Goal: Transaction & Acquisition: Purchase product/service

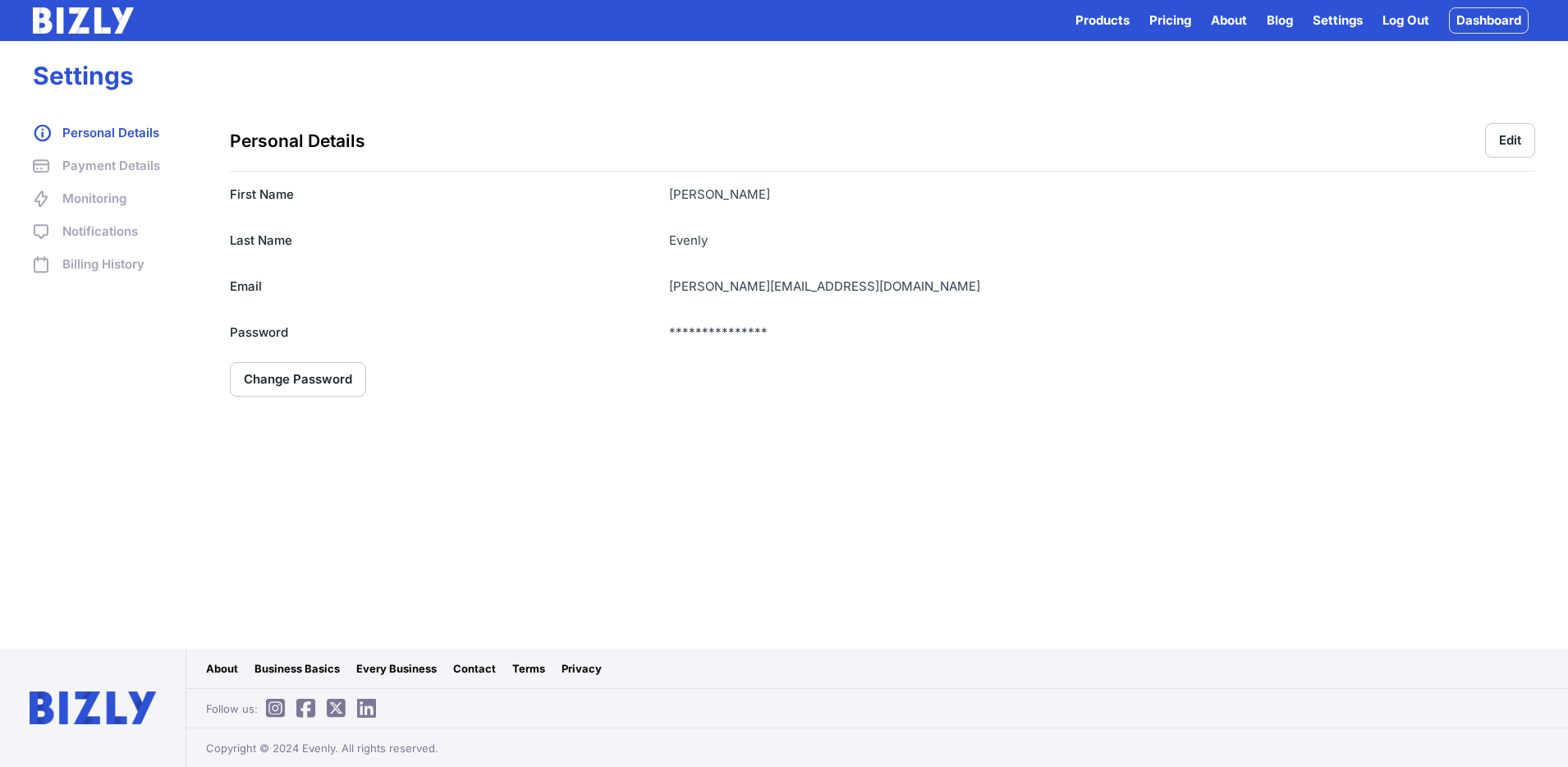
click at [77, 19] on img at bounding box center [84, 21] width 101 height 27
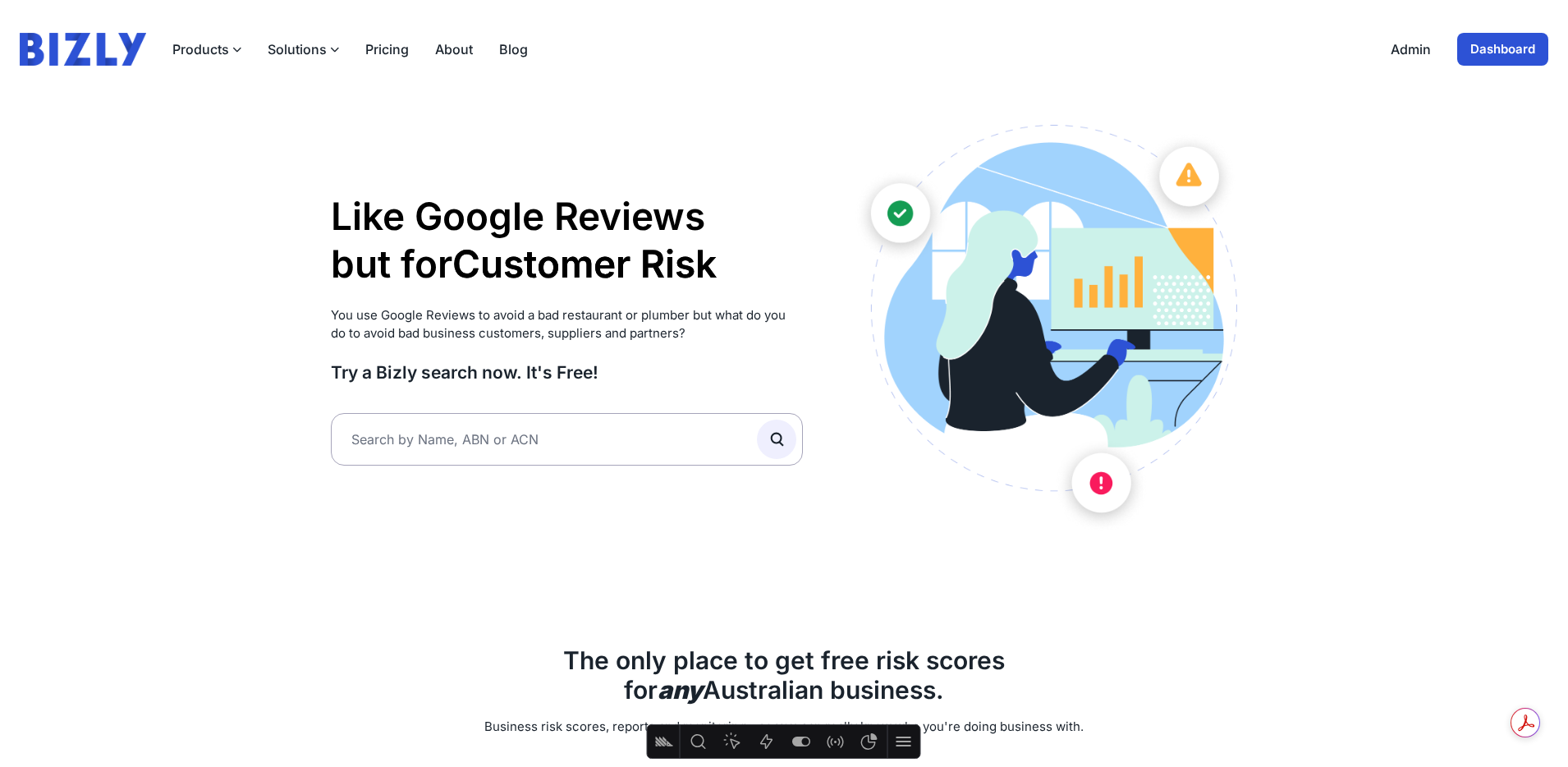
click at [282, 45] on button "Solutions" at bounding box center [303, 49] width 71 height 20
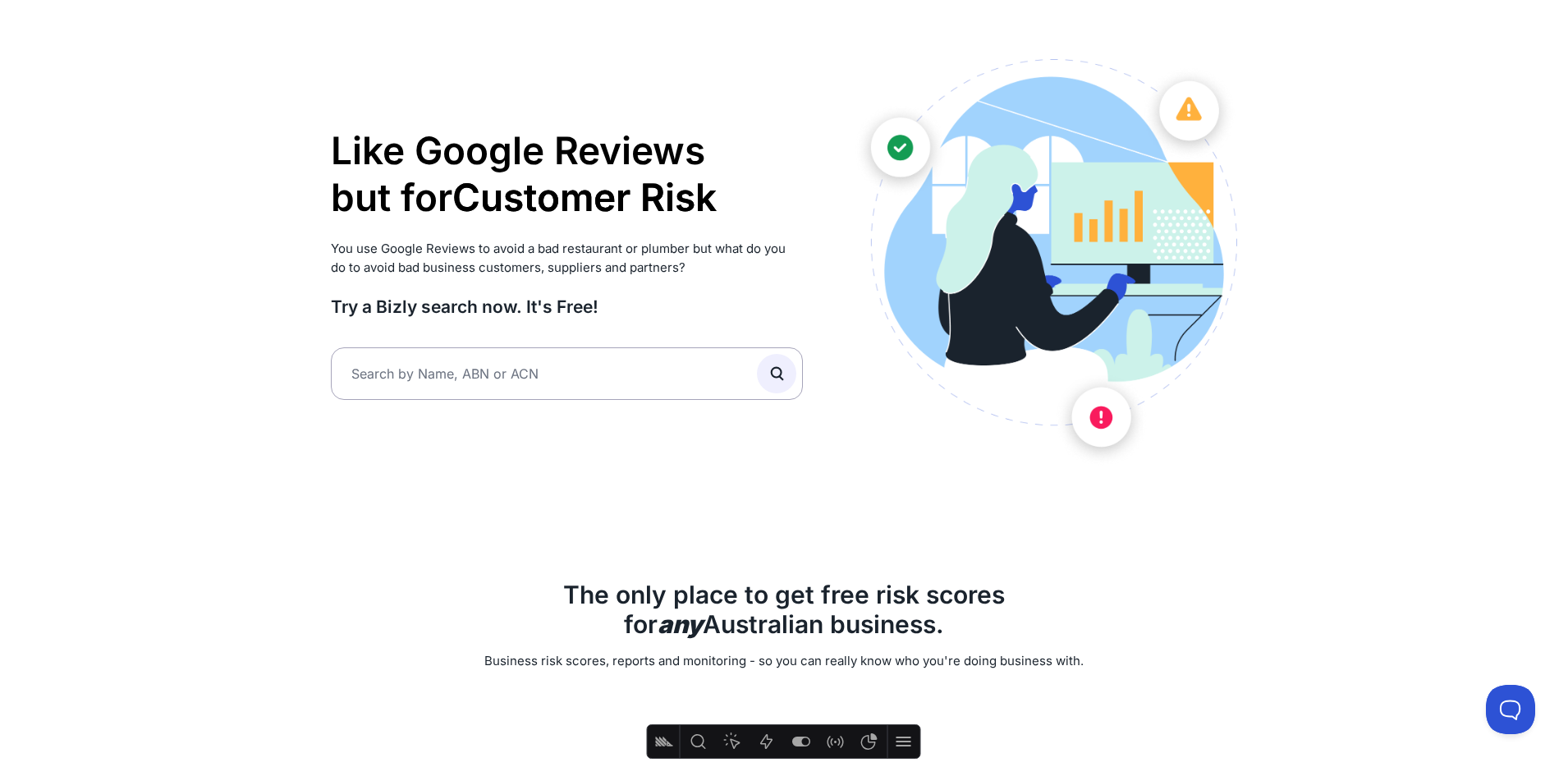
scroll to position [4, 0]
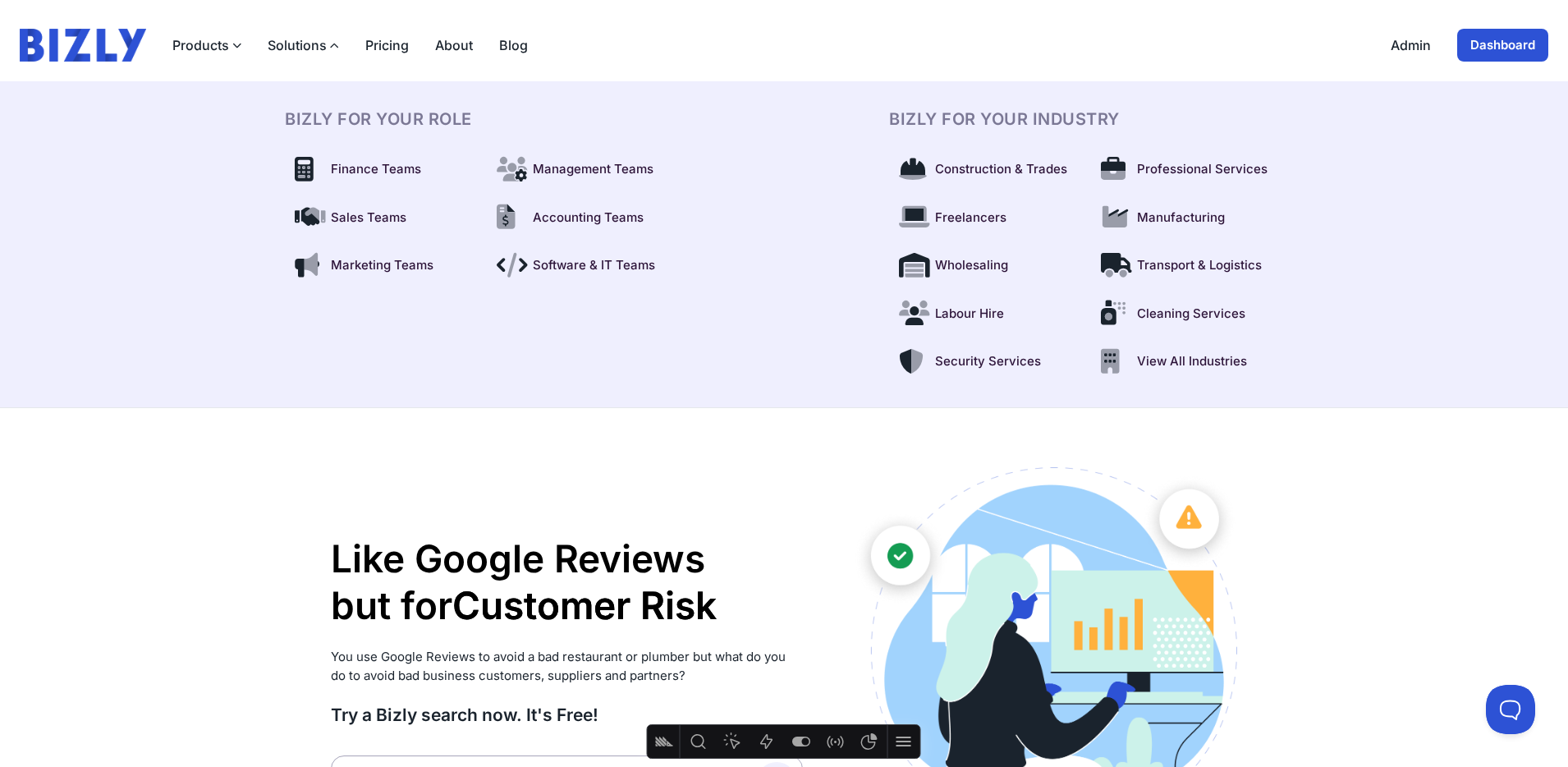
click at [308, 48] on button "Solutions" at bounding box center [303, 45] width 71 height 20
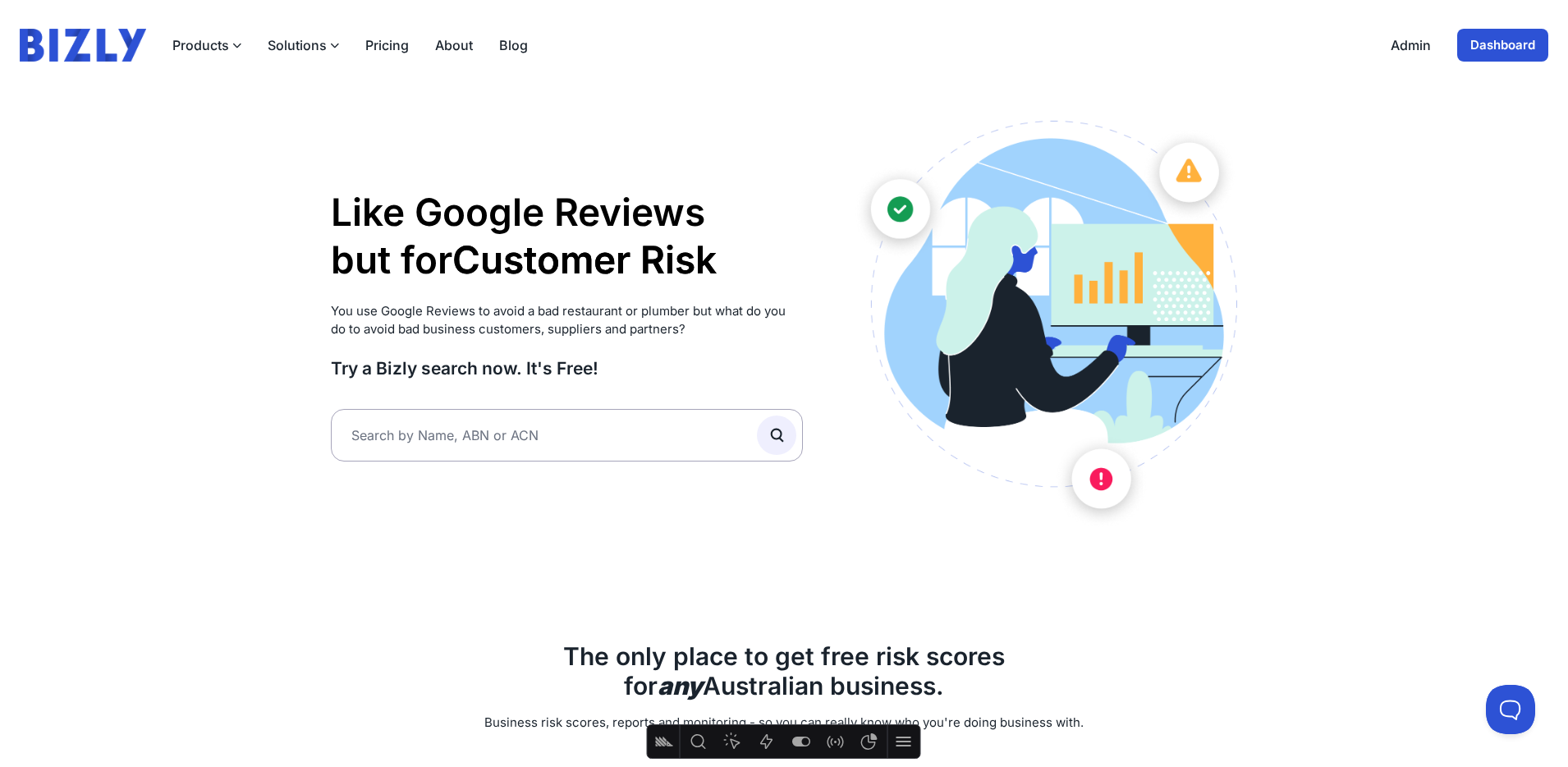
click at [308, 45] on button "Solutions" at bounding box center [303, 45] width 71 height 20
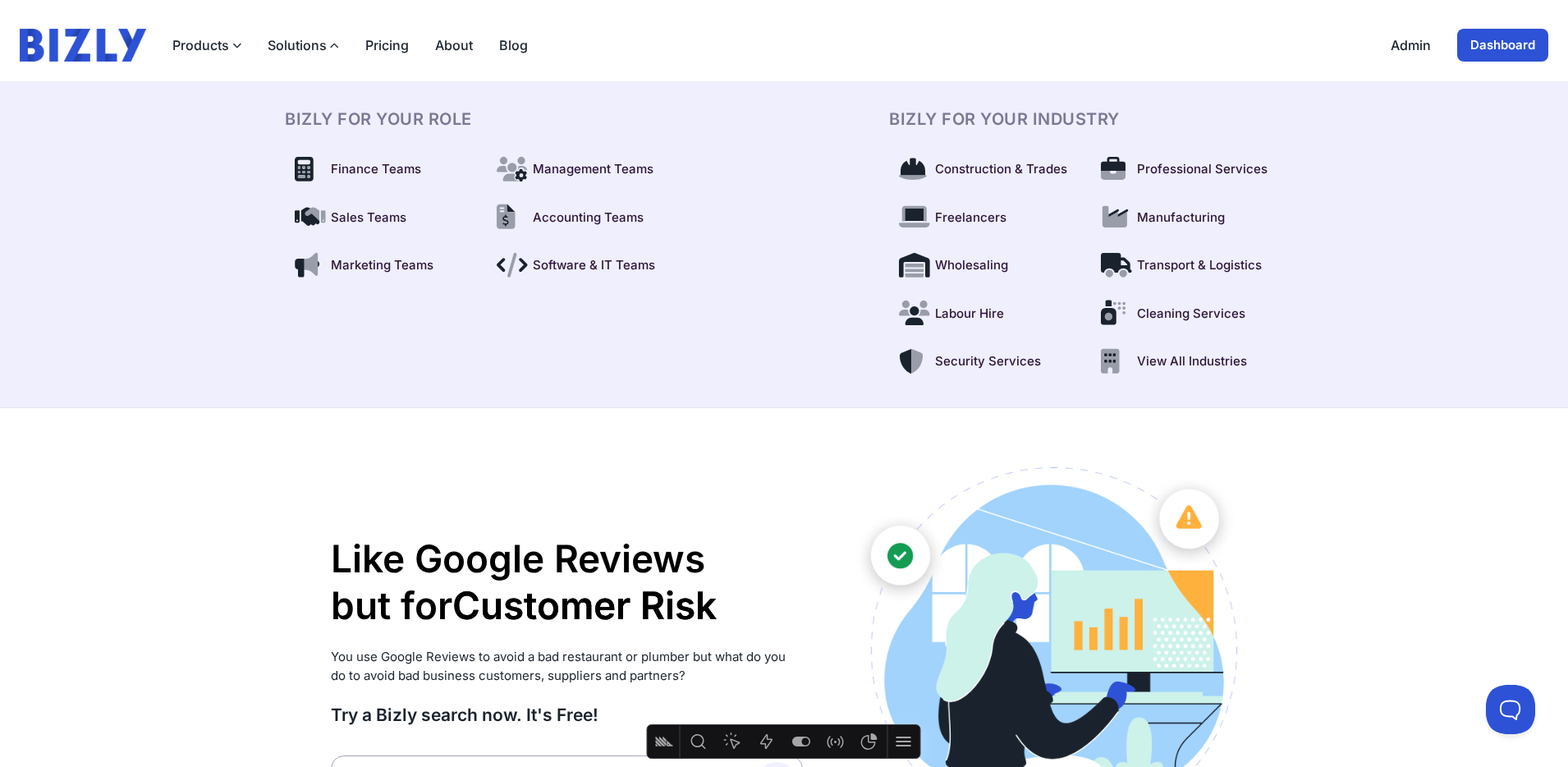
click at [309, 45] on button "Solutions" at bounding box center [303, 45] width 71 height 20
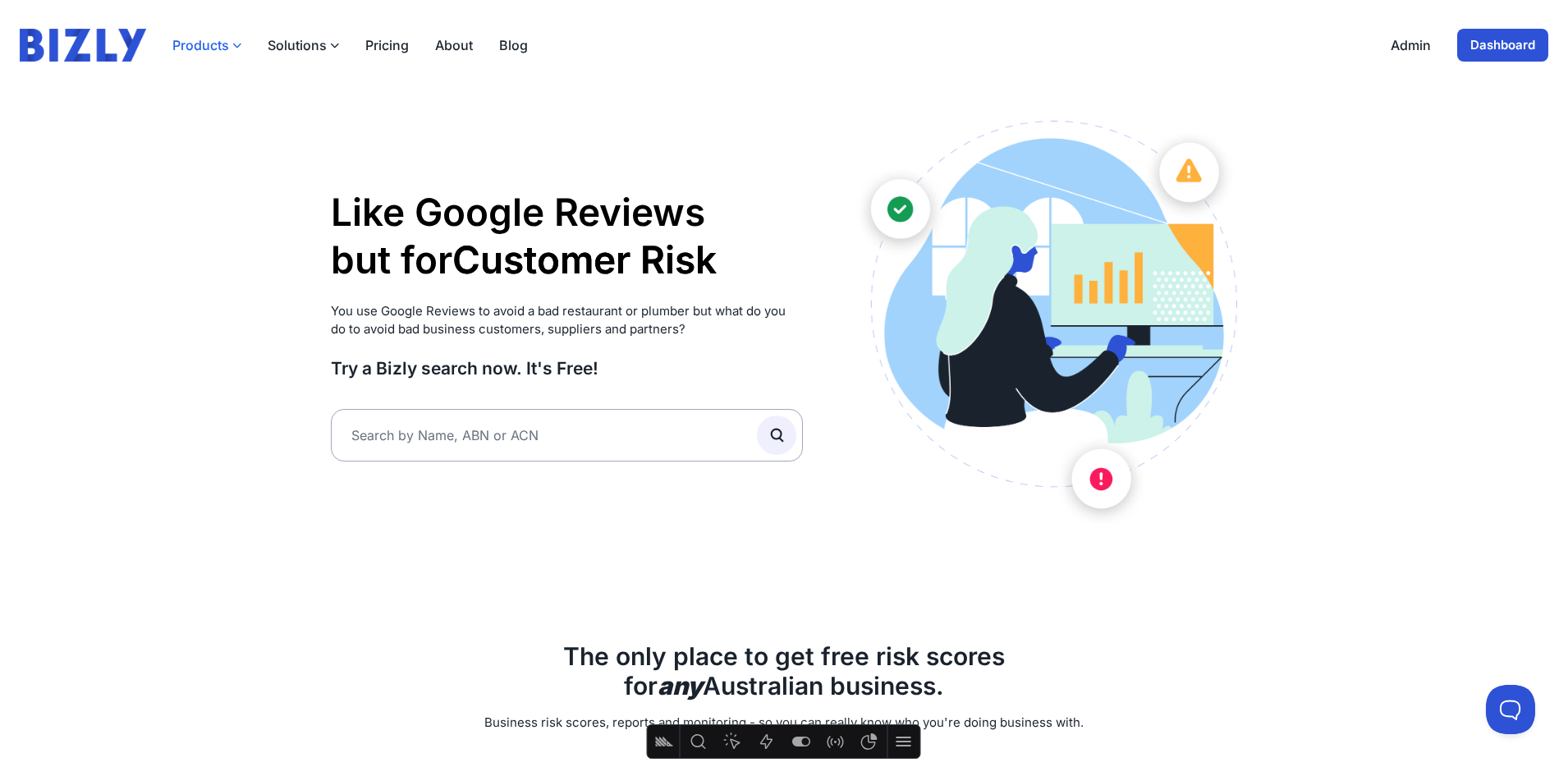
click at [217, 39] on button "Products" at bounding box center [206, 45] width 69 height 20
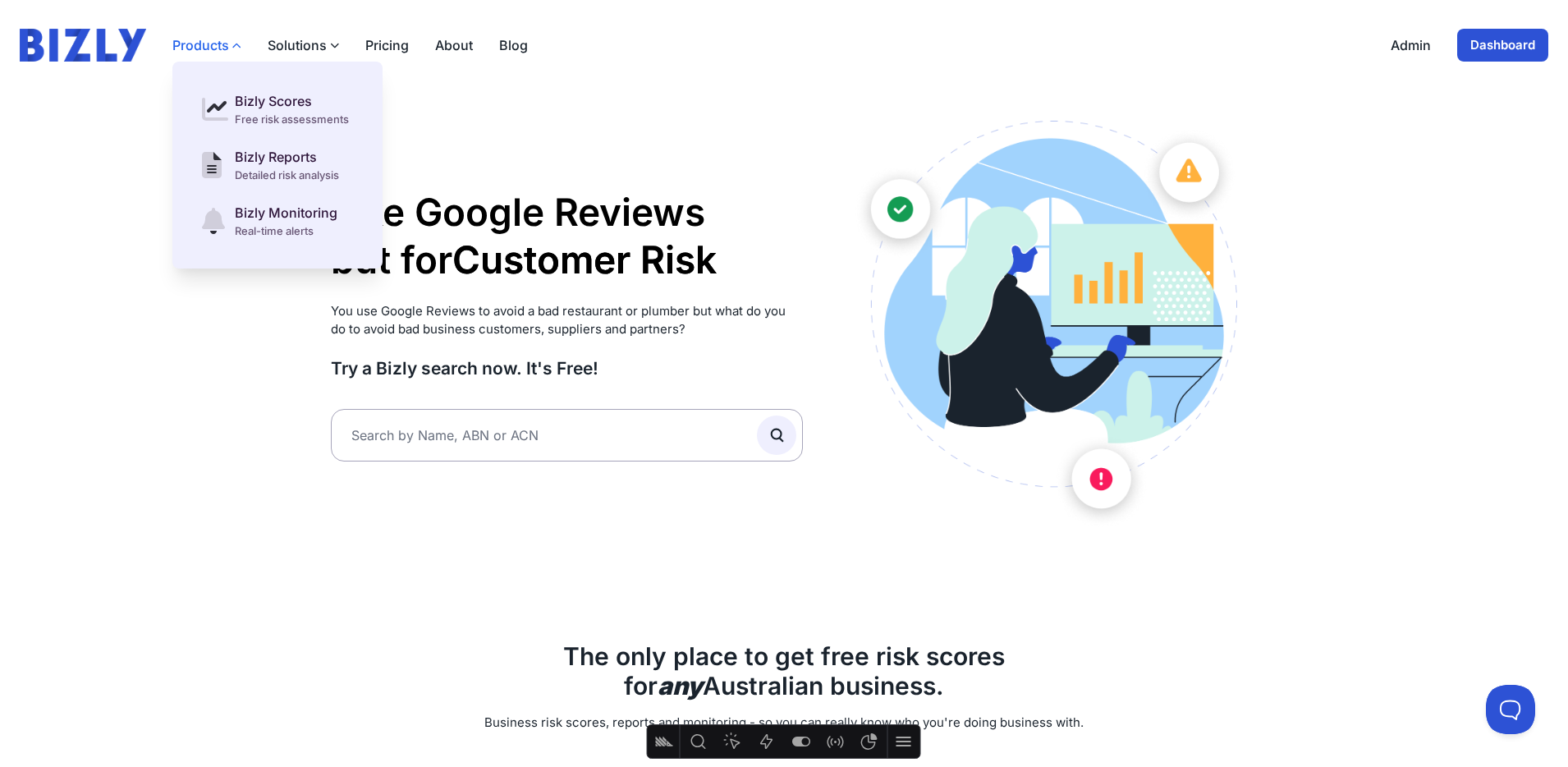
click at [217, 39] on button "Products" at bounding box center [206, 45] width 69 height 20
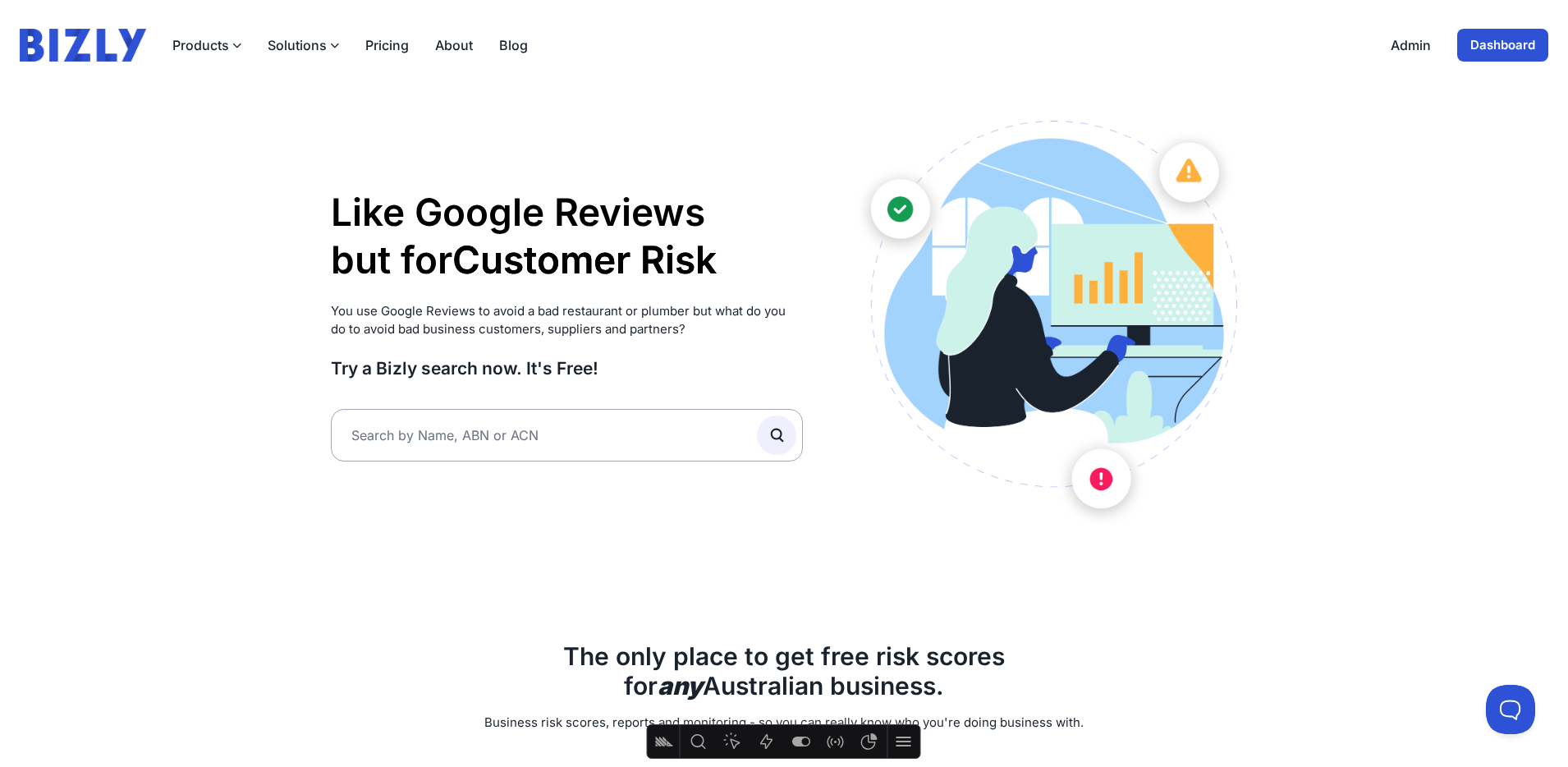
click at [90, 45] on img at bounding box center [83, 45] width 127 height 33
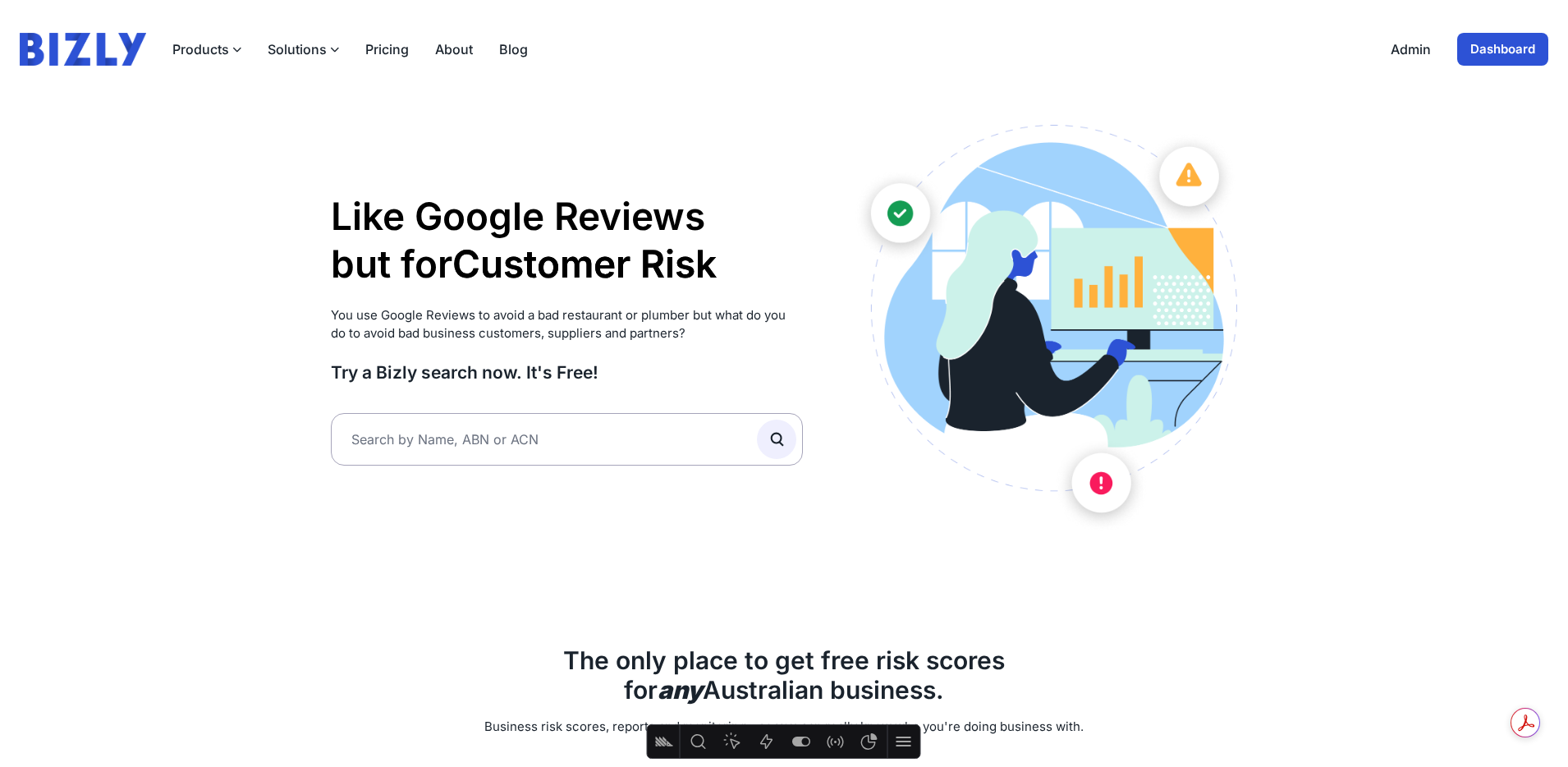
click at [1492, 40] on link "Dashboard" at bounding box center [1503, 49] width 91 height 33
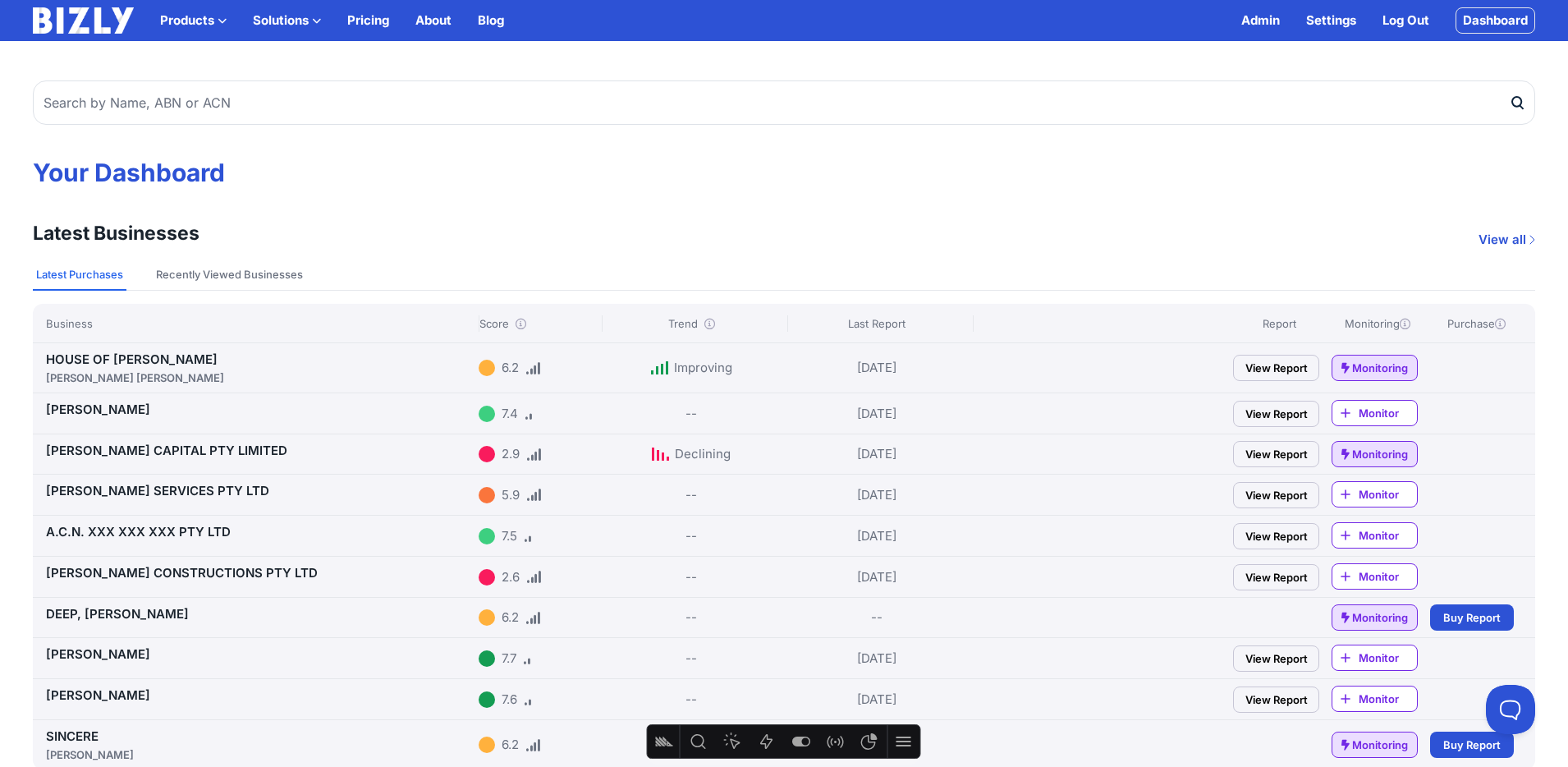
click at [301, 27] on button "Solutions" at bounding box center [287, 20] width 69 height 20
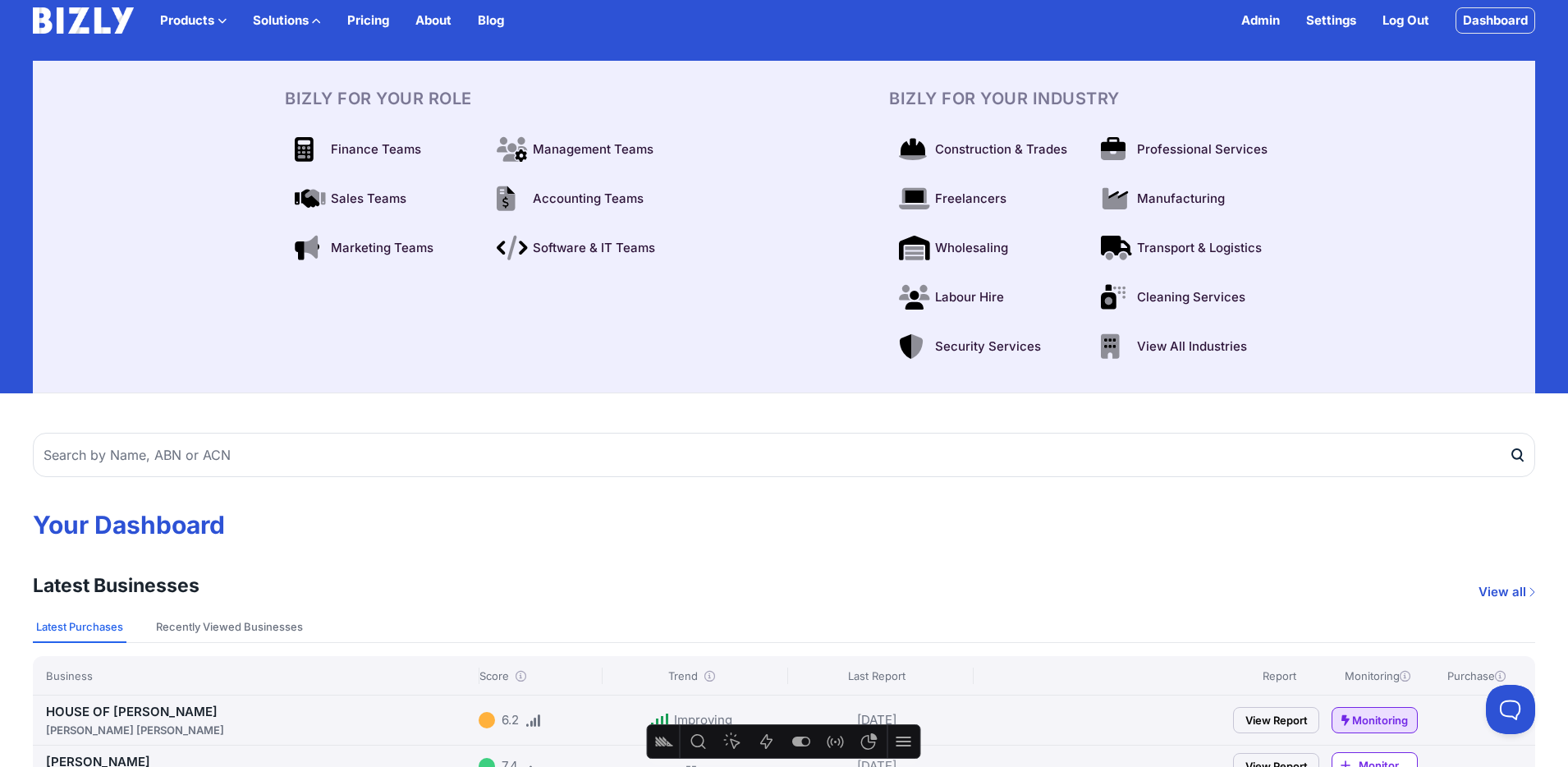
scroll to position [3, 0]
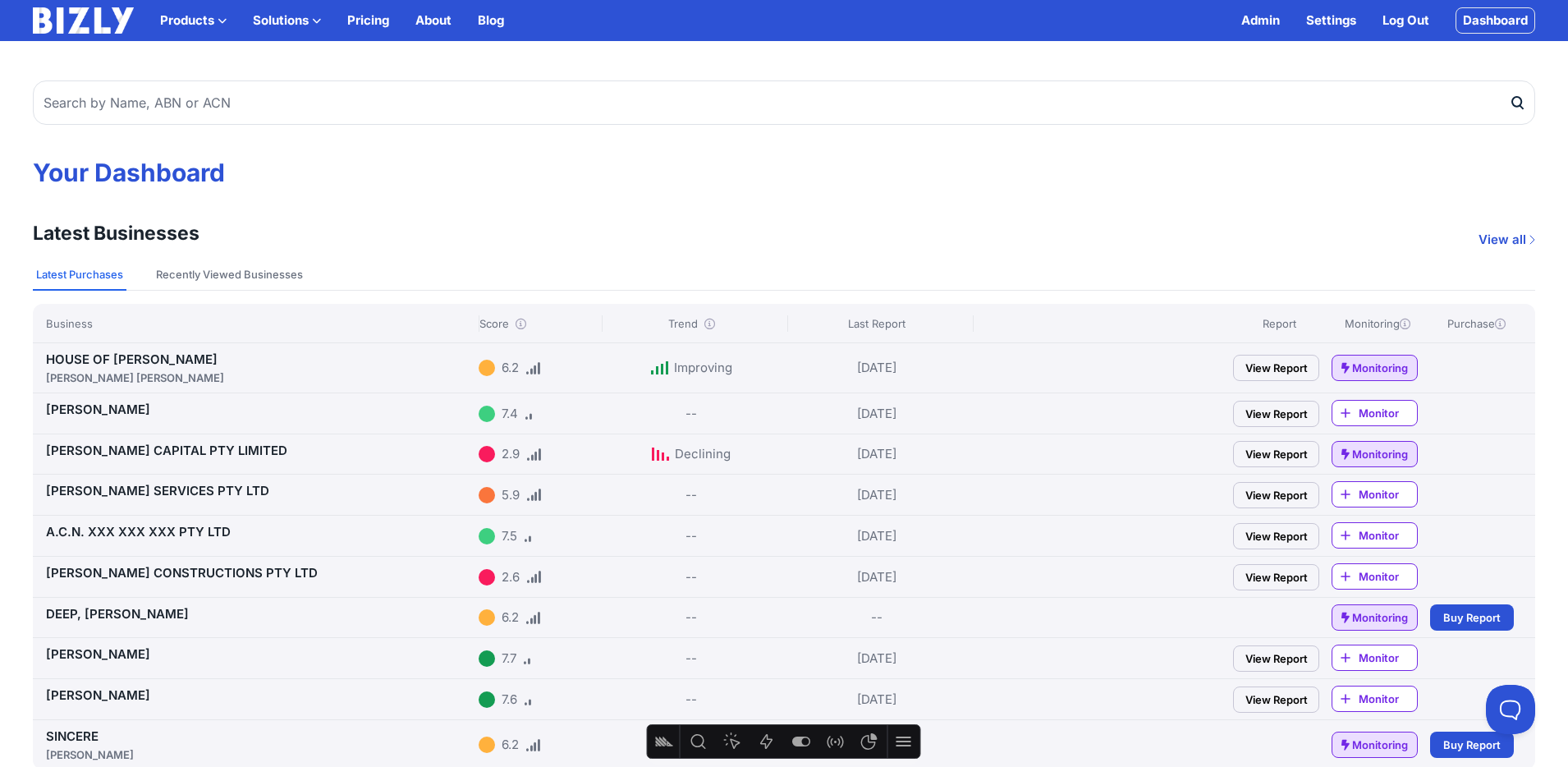
click at [291, 24] on button "Solutions" at bounding box center [287, 20] width 69 height 20
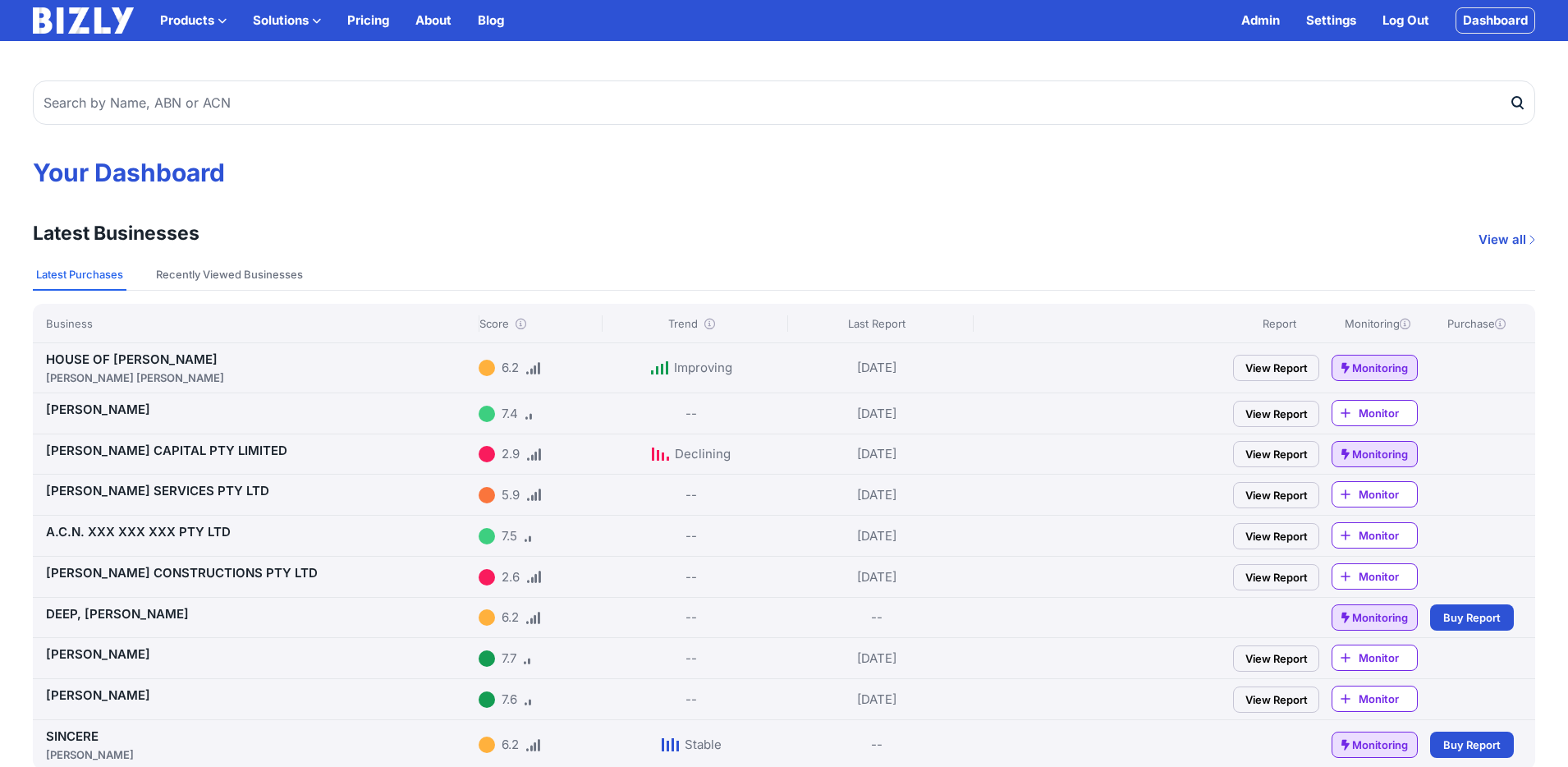
click at [296, 12] on button "Solutions" at bounding box center [287, 20] width 69 height 20
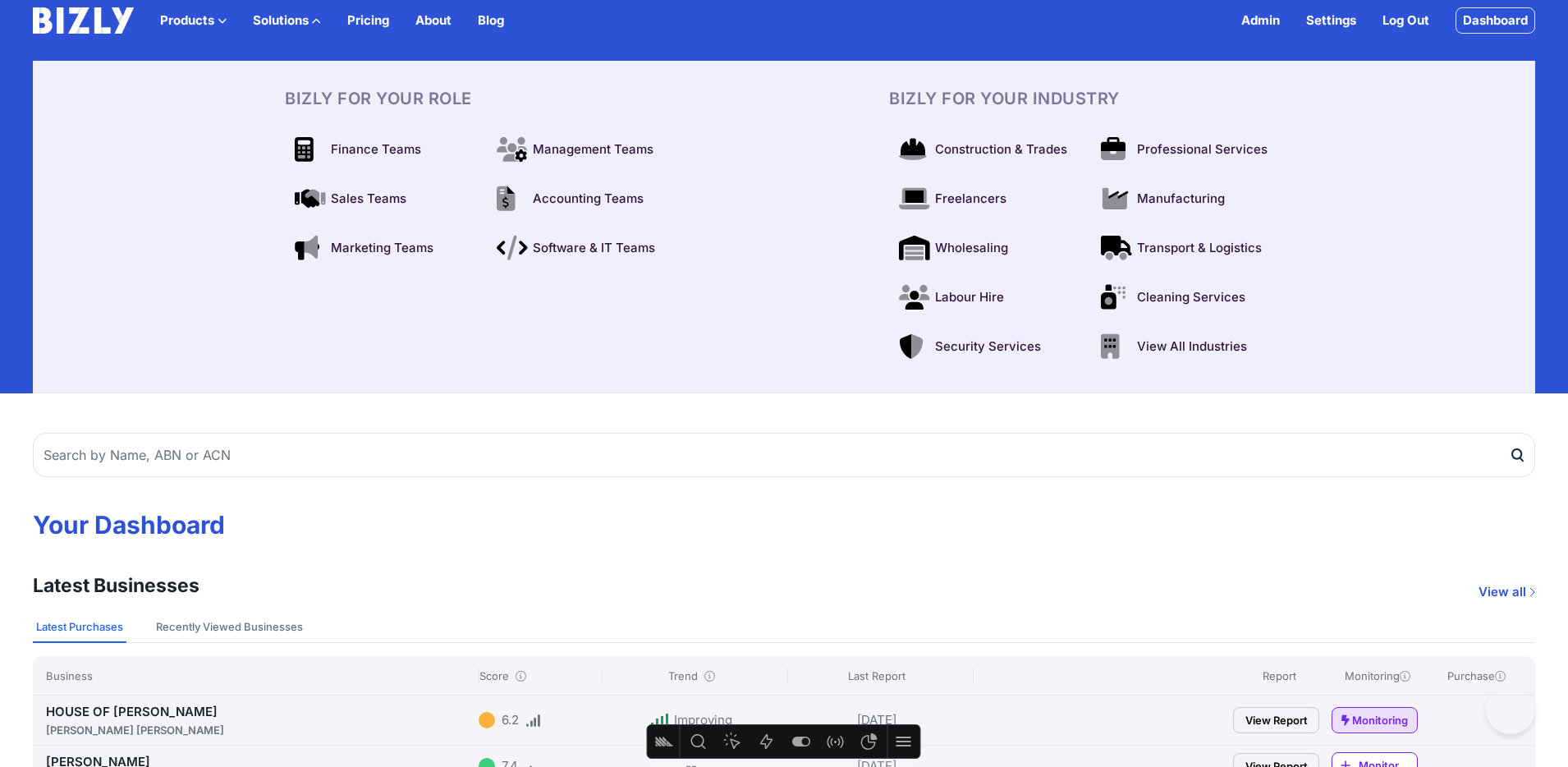
click at [291, 15] on button "Solutions" at bounding box center [287, 20] width 69 height 20
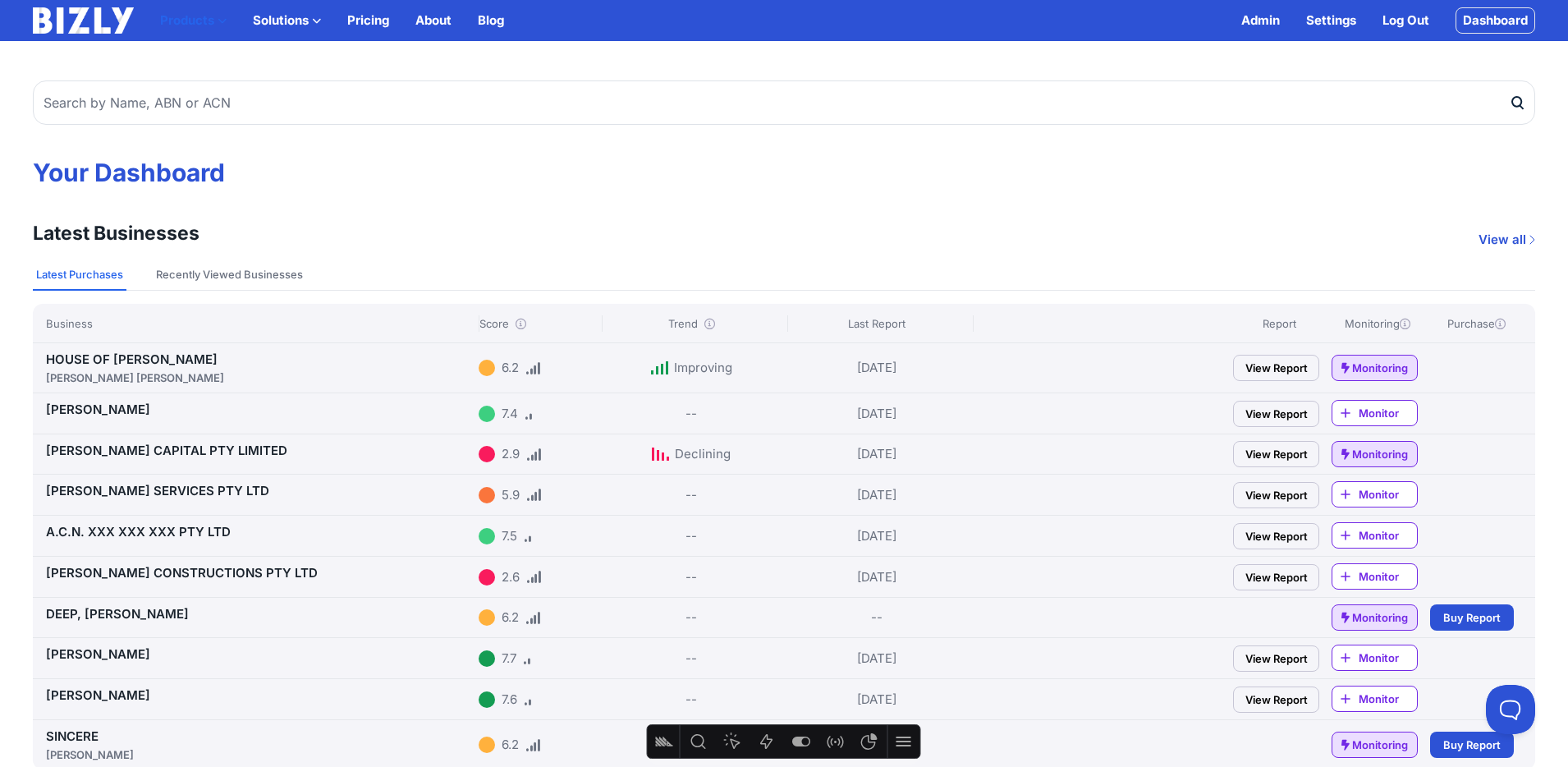
click at [204, 21] on button "Products" at bounding box center [193, 20] width 67 height 20
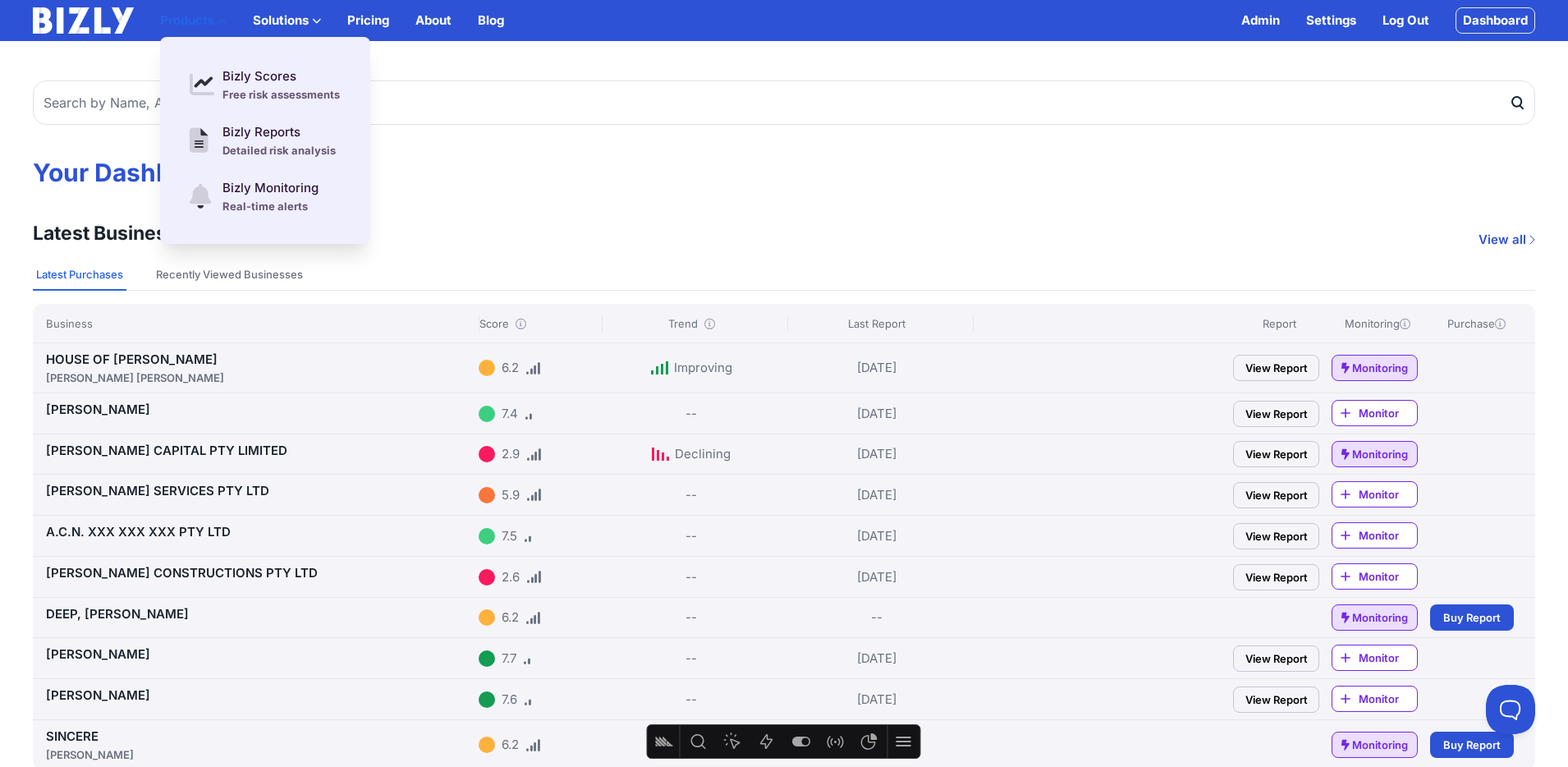
click at [204, 21] on button "Products" at bounding box center [193, 20] width 67 height 20
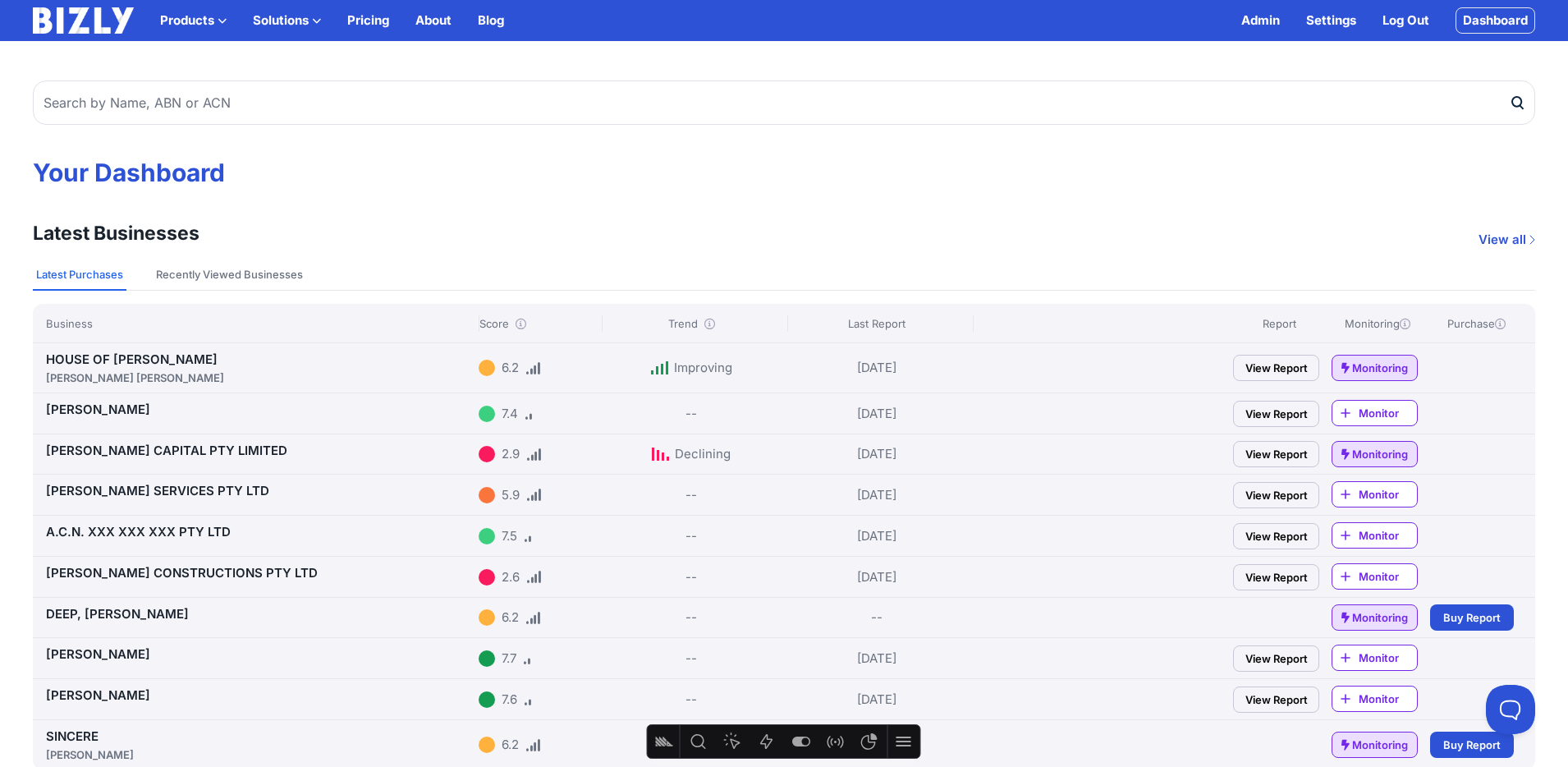
click at [1480, 21] on link "Dashboard" at bounding box center [1496, 21] width 80 height 27
click at [1348, 27] on link "Settings" at bounding box center [1331, 20] width 50 height 20
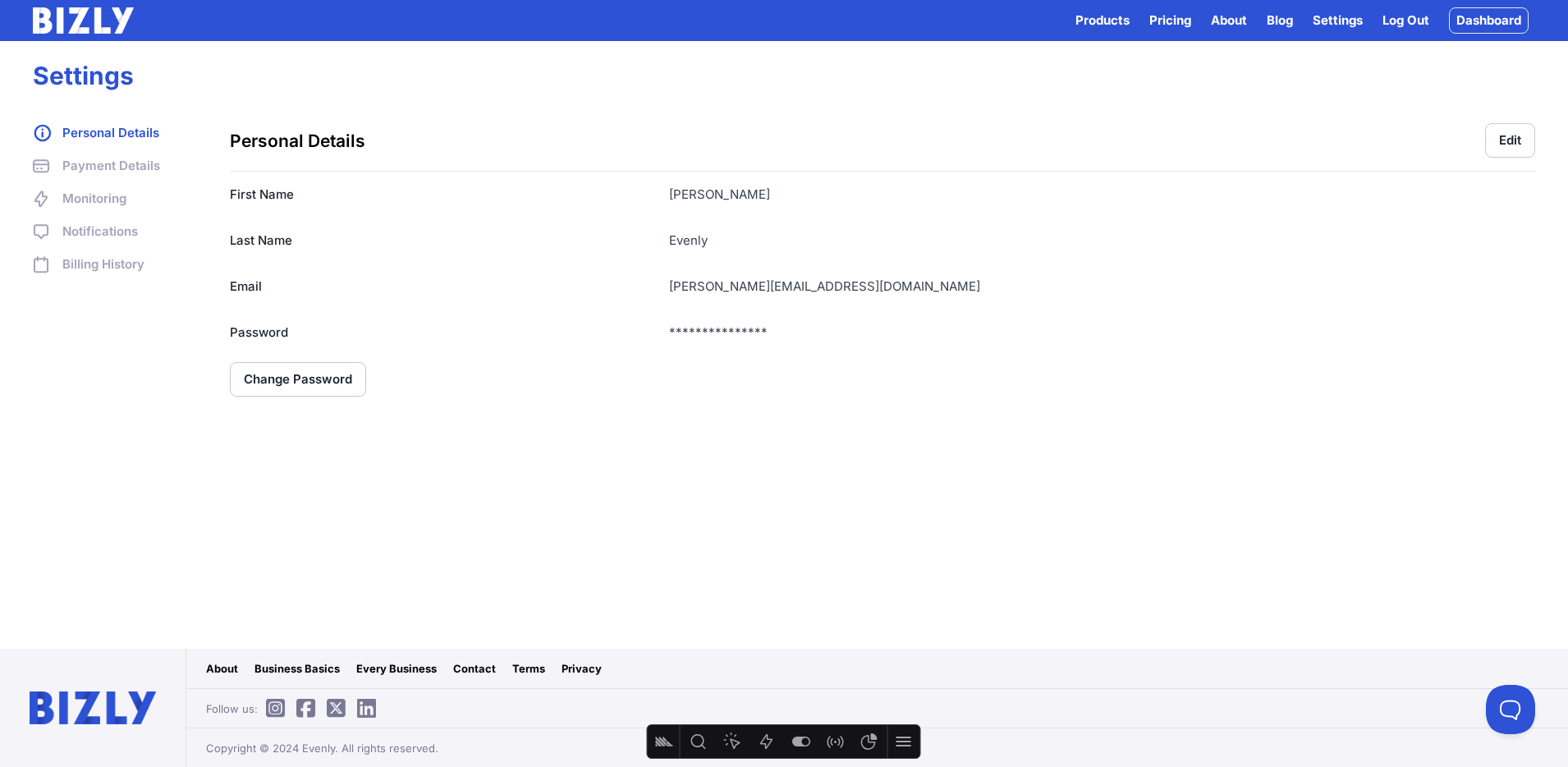
click at [90, 16] on img at bounding box center [84, 21] width 101 height 27
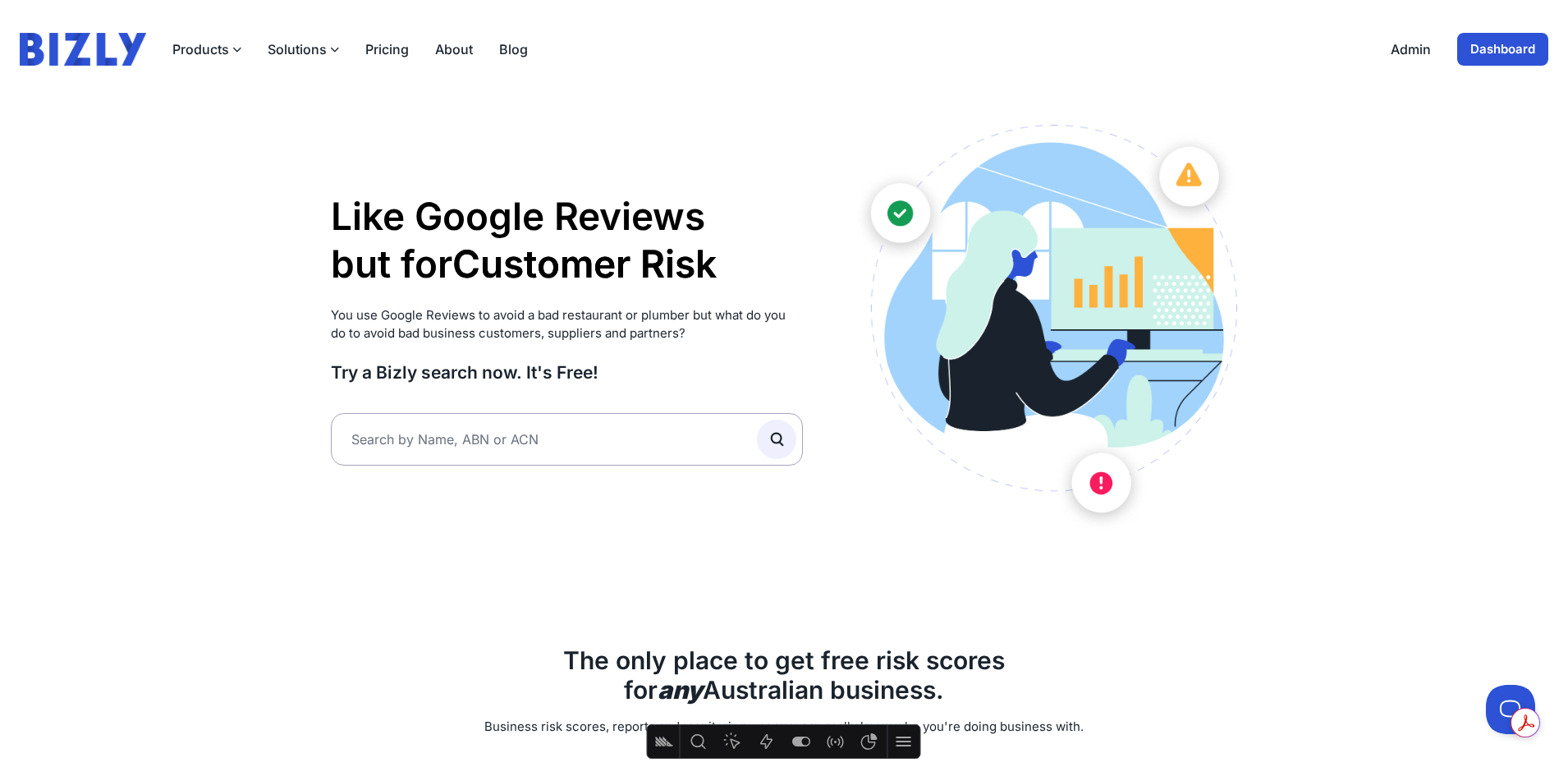
click at [300, 49] on button "Solutions" at bounding box center [303, 49] width 71 height 20
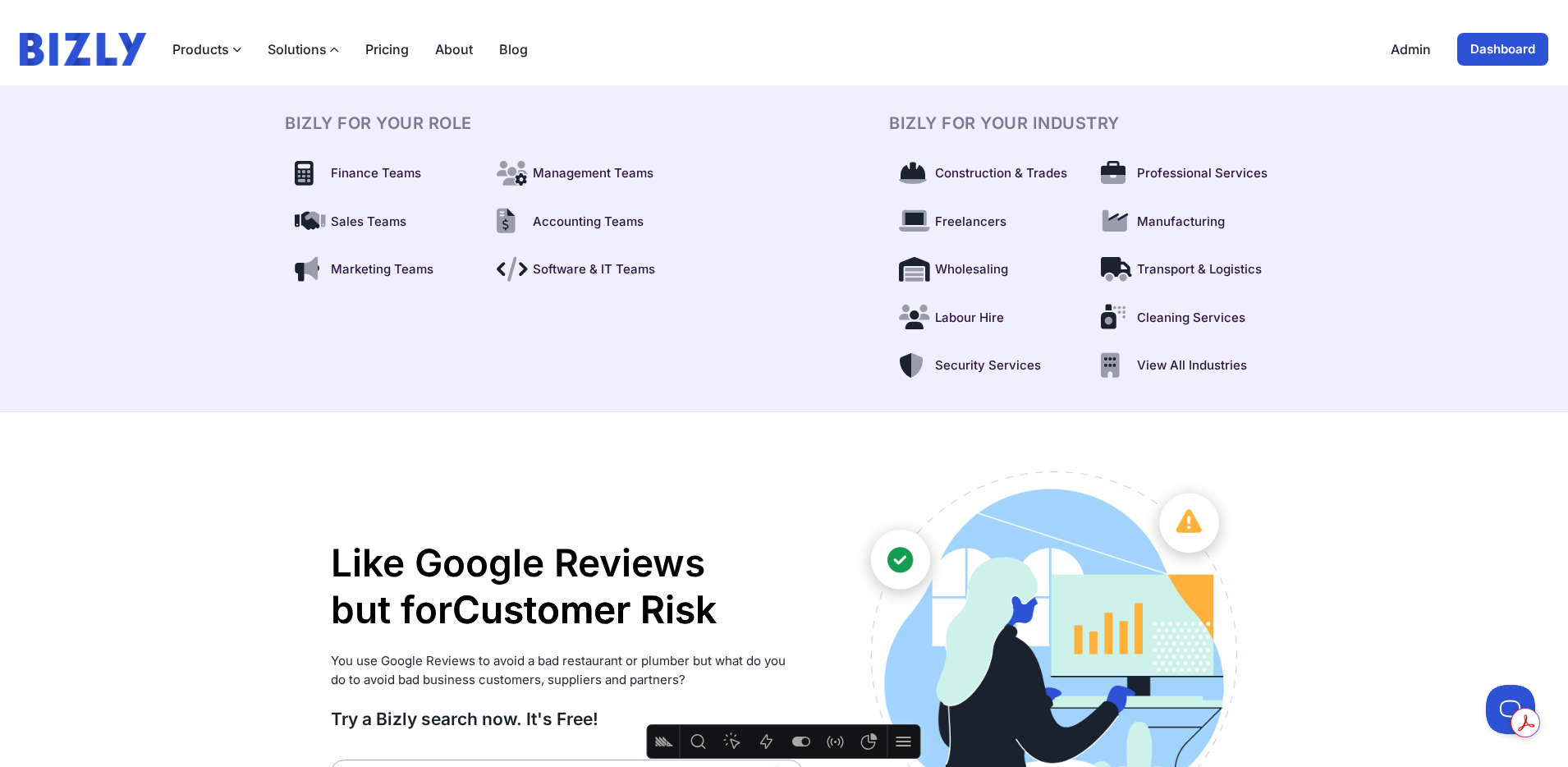
click at [302, 48] on button "Solutions" at bounding box center [303, 49] width 71 height 20
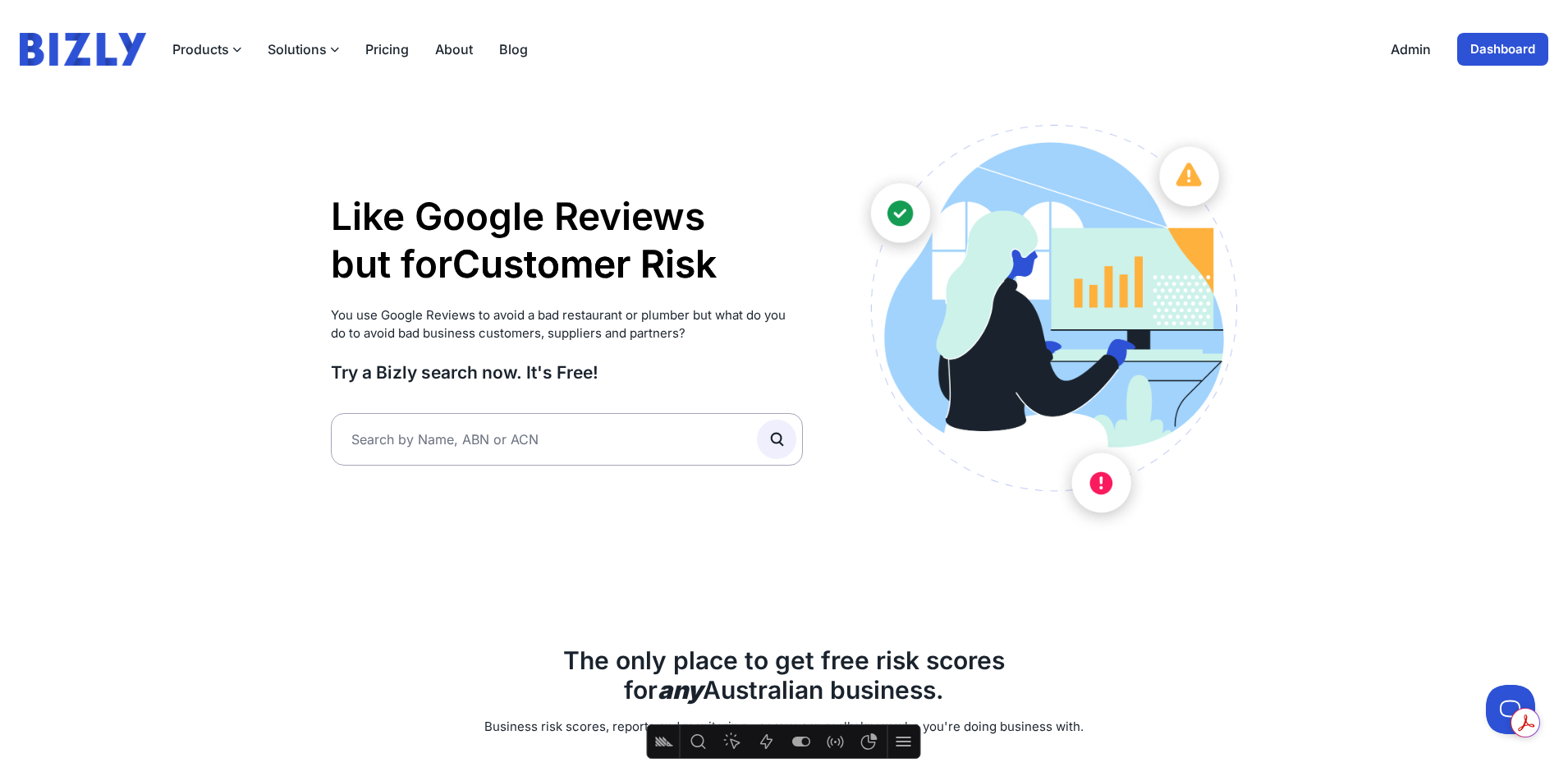
click at [300, 49] on button "Solutions" at bounding box center [303, 49] width 71 height 20
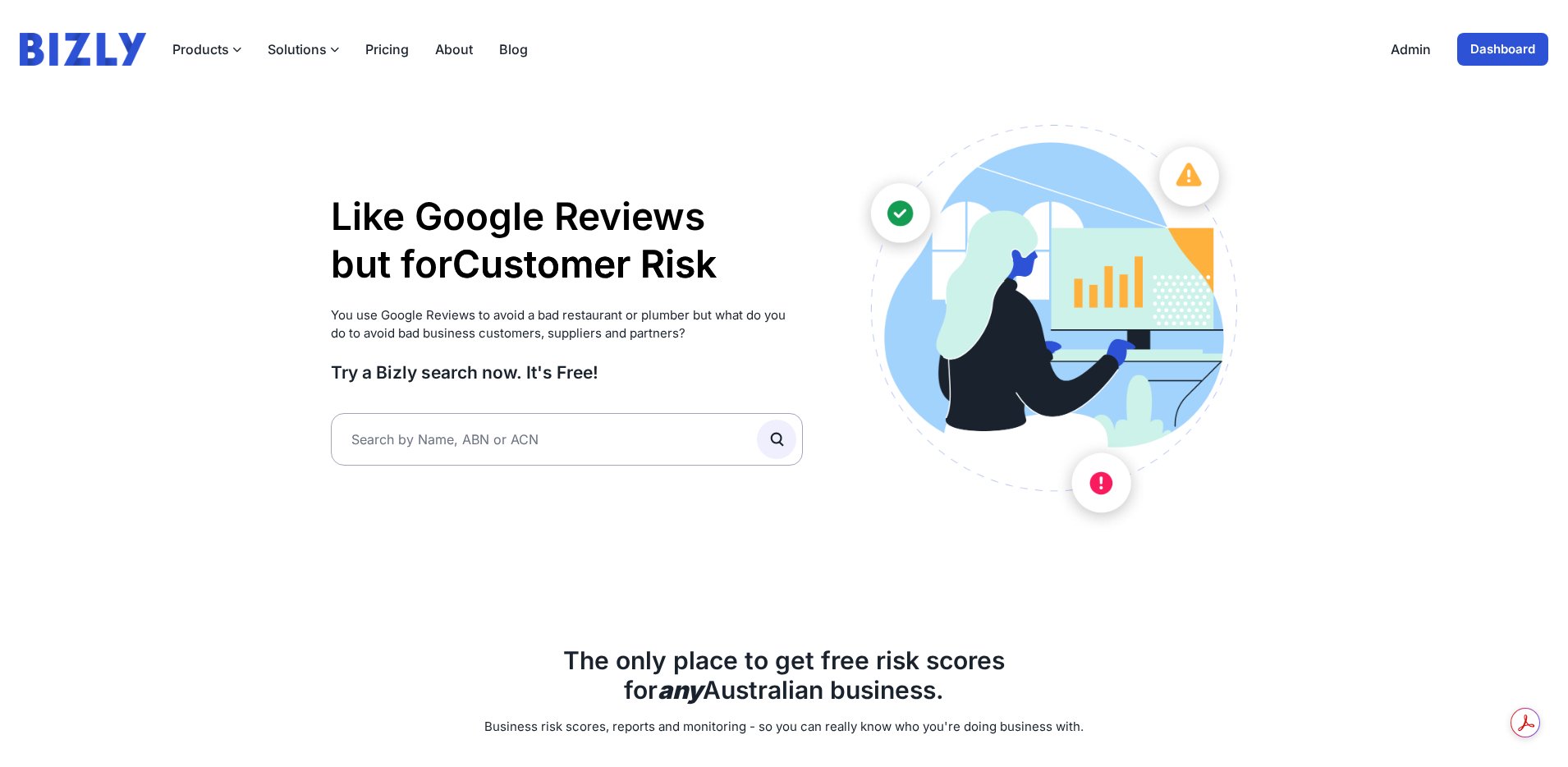
click at [305, 47] on button "Solutions" at bounding box center [303, 49] width 71 height 20
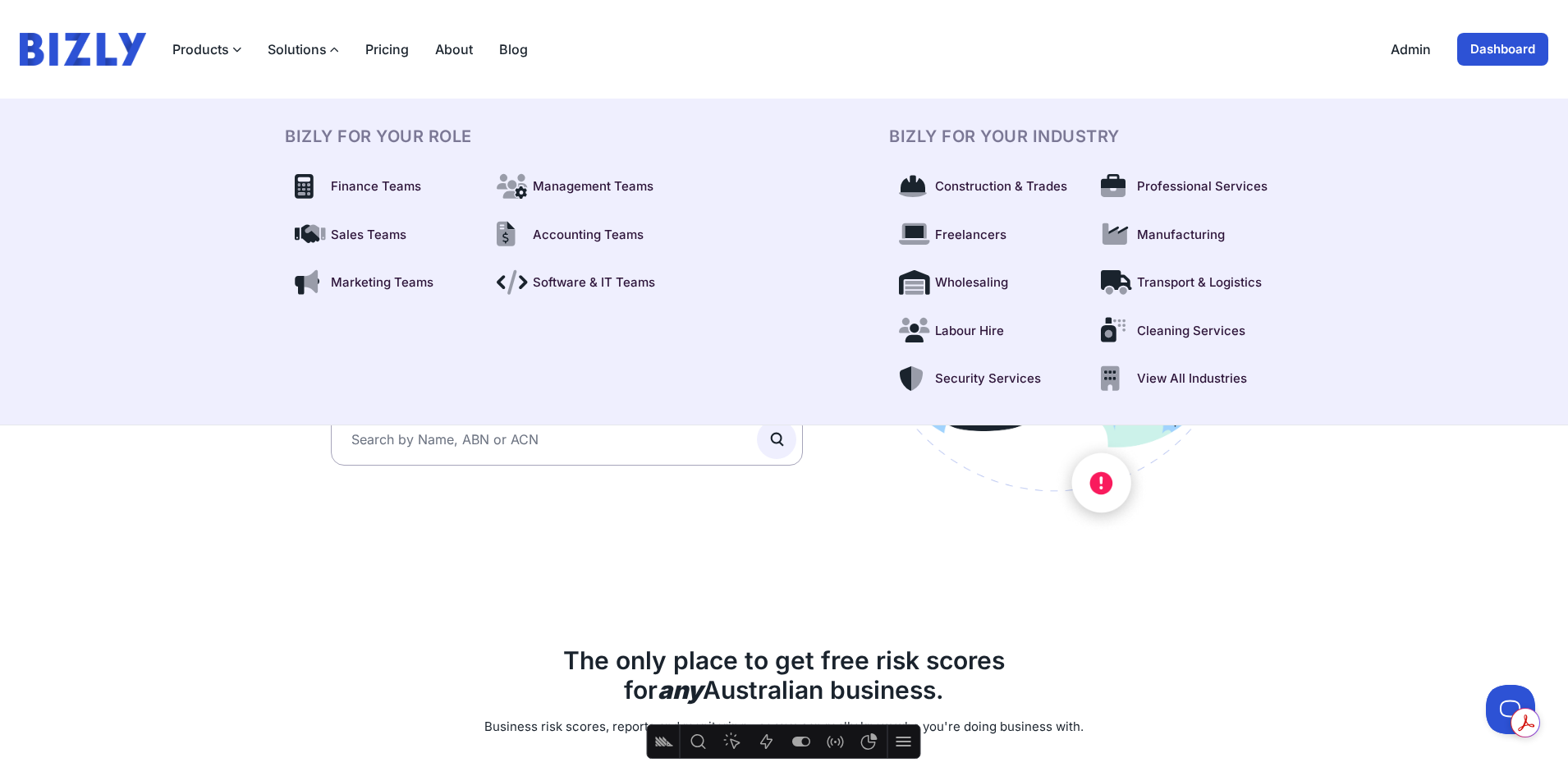
click at [305, 47] on button "Solutions" at bounding box center [303, 49] width 71 height 20
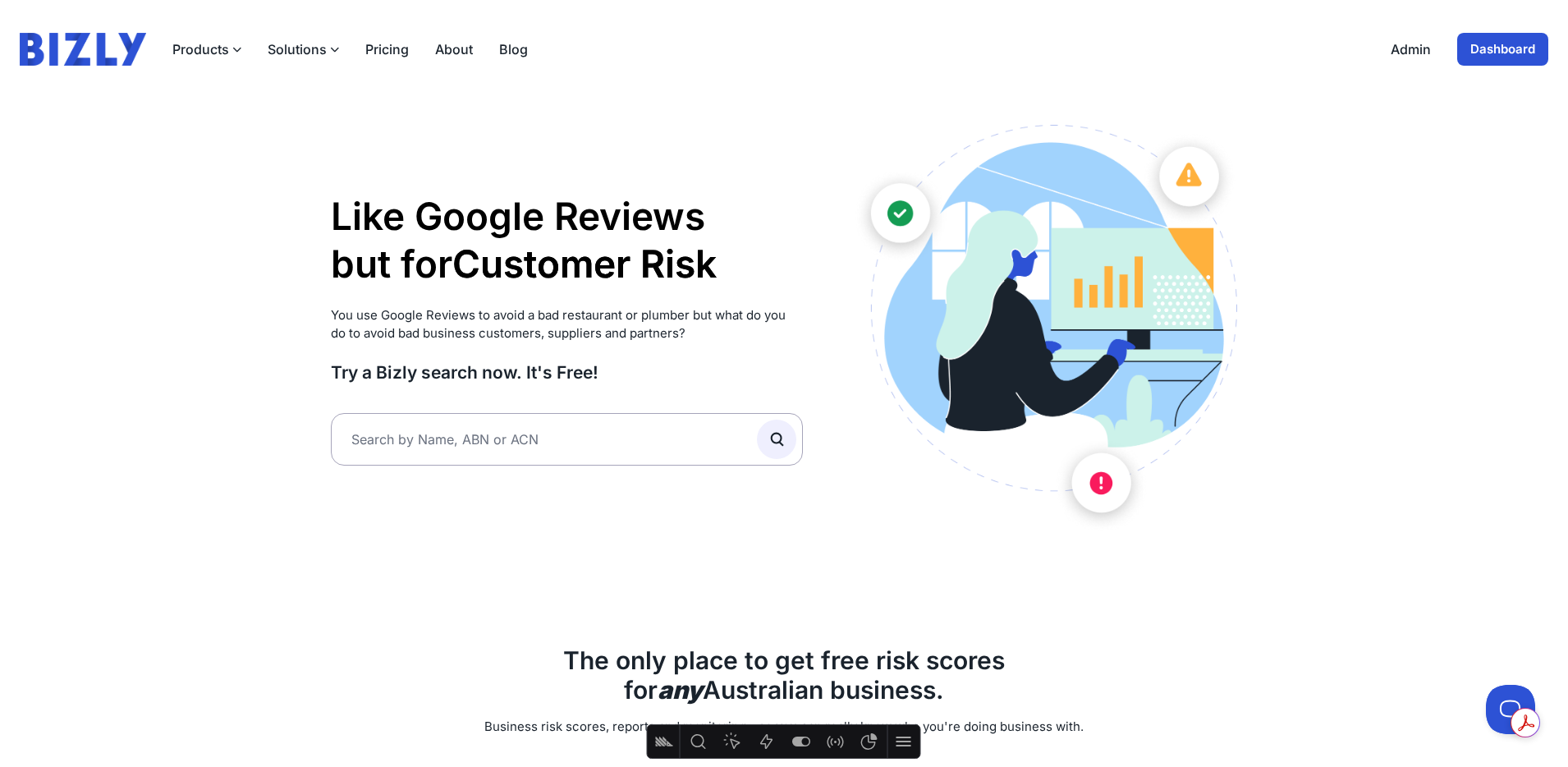
click at [304, 47] on button "Solutions" at bounding box center [303, 49] width 71 height 20
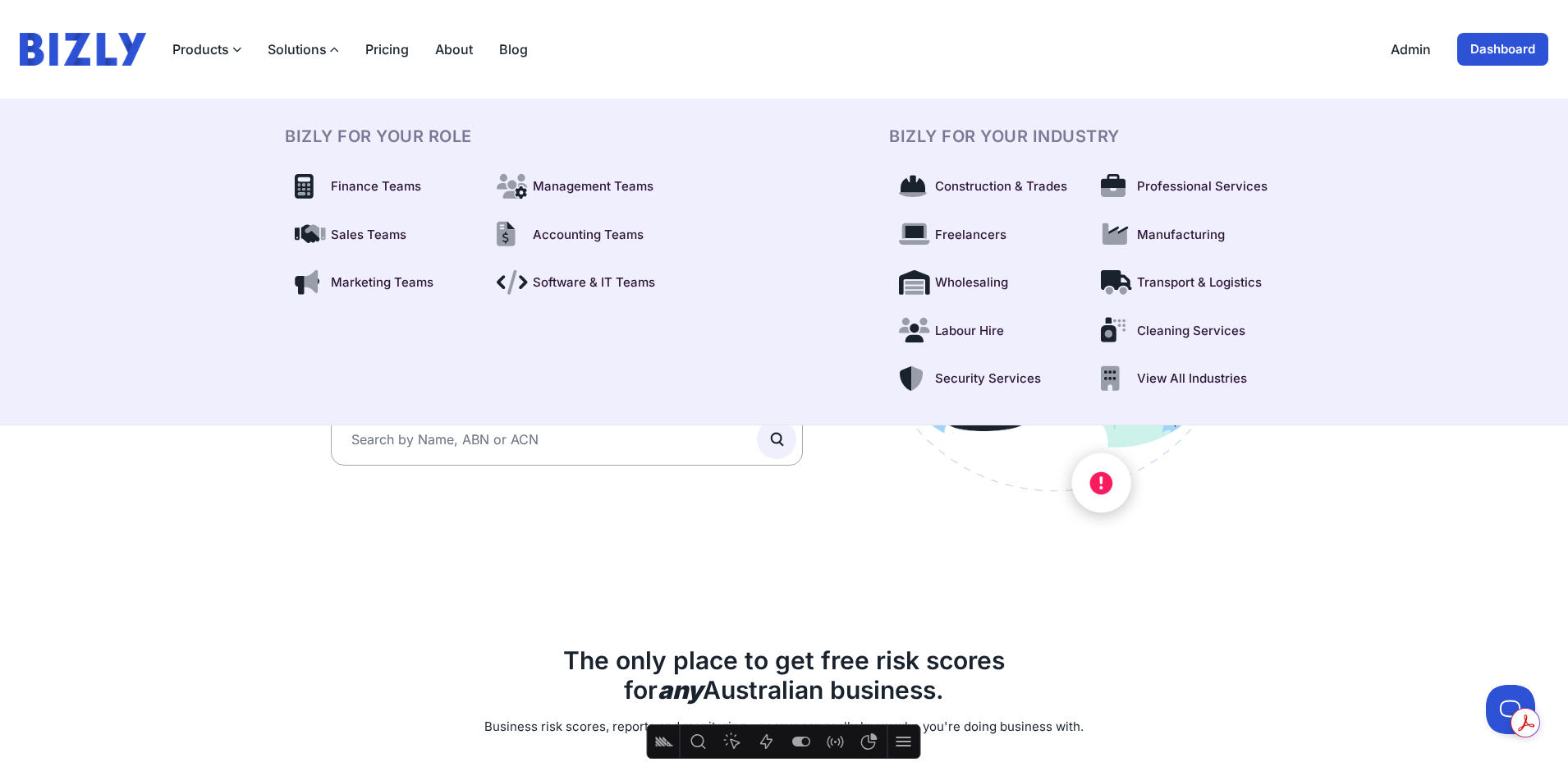
click at [304, 47] on button "Solutions" at bounding box center [303, 49] width 71 height 20
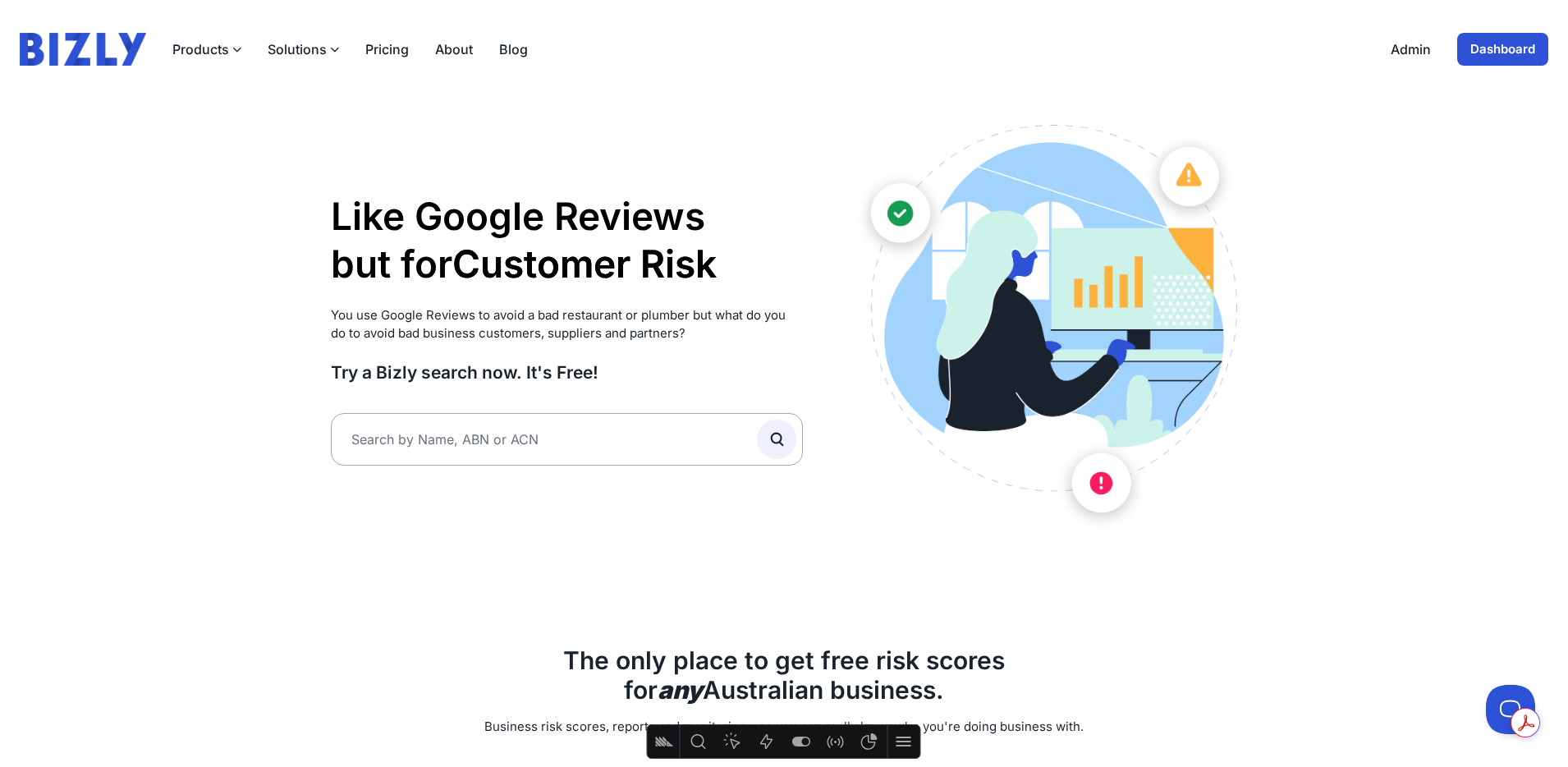
click at [106, 44] on img at bounding box center [83, 49] width 127 height 33
click at [1509, 52] on link "Dashboard" at bounding box center [1503, 49] width 91 height 33
click at [318, 49] on button "Solutions" at bounding box center [303, 49] width 71 height 20
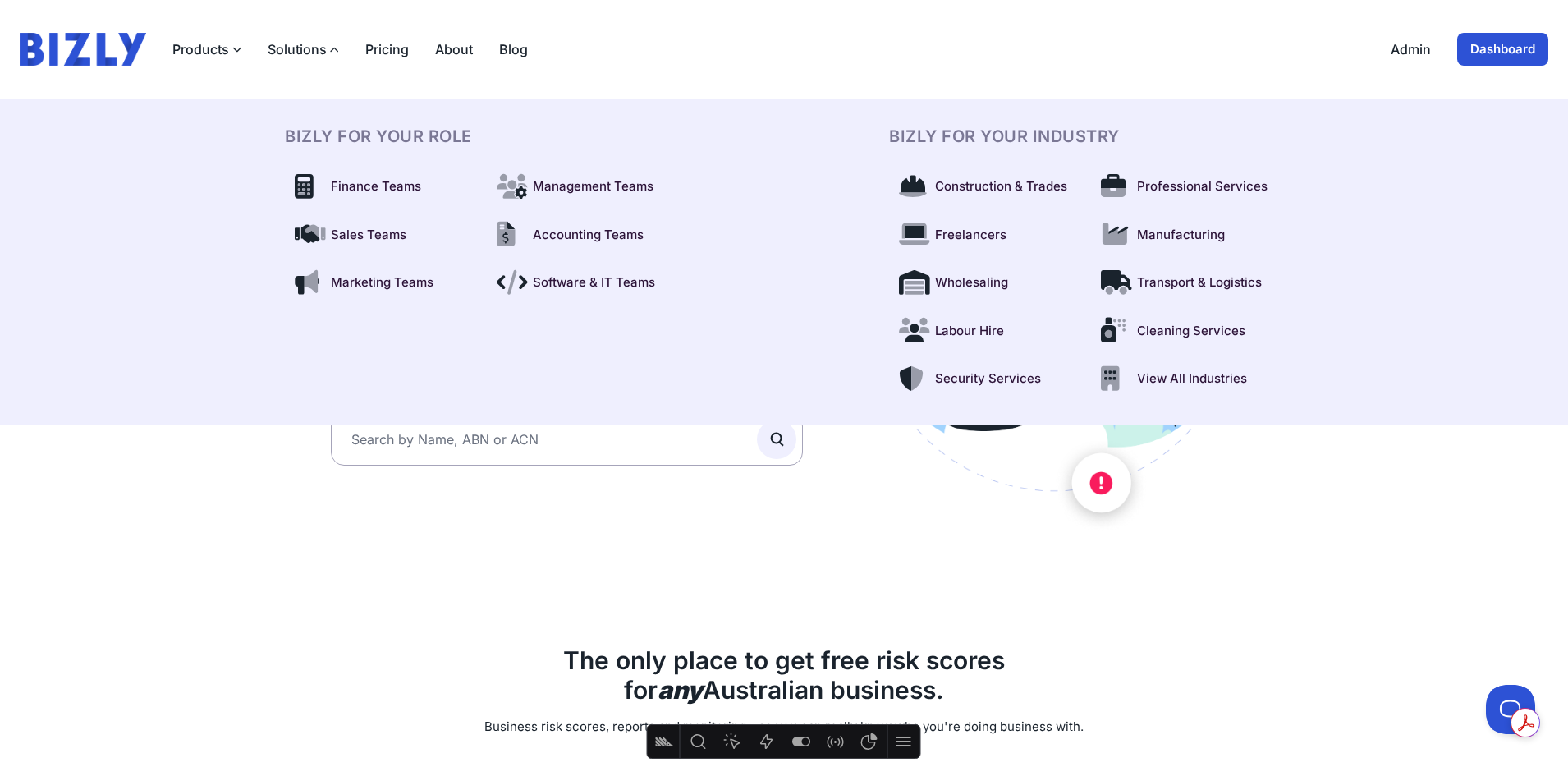
click at [1490, 53] on link "Dashboard" at bounding box center [1503, 49] width 91 height 33
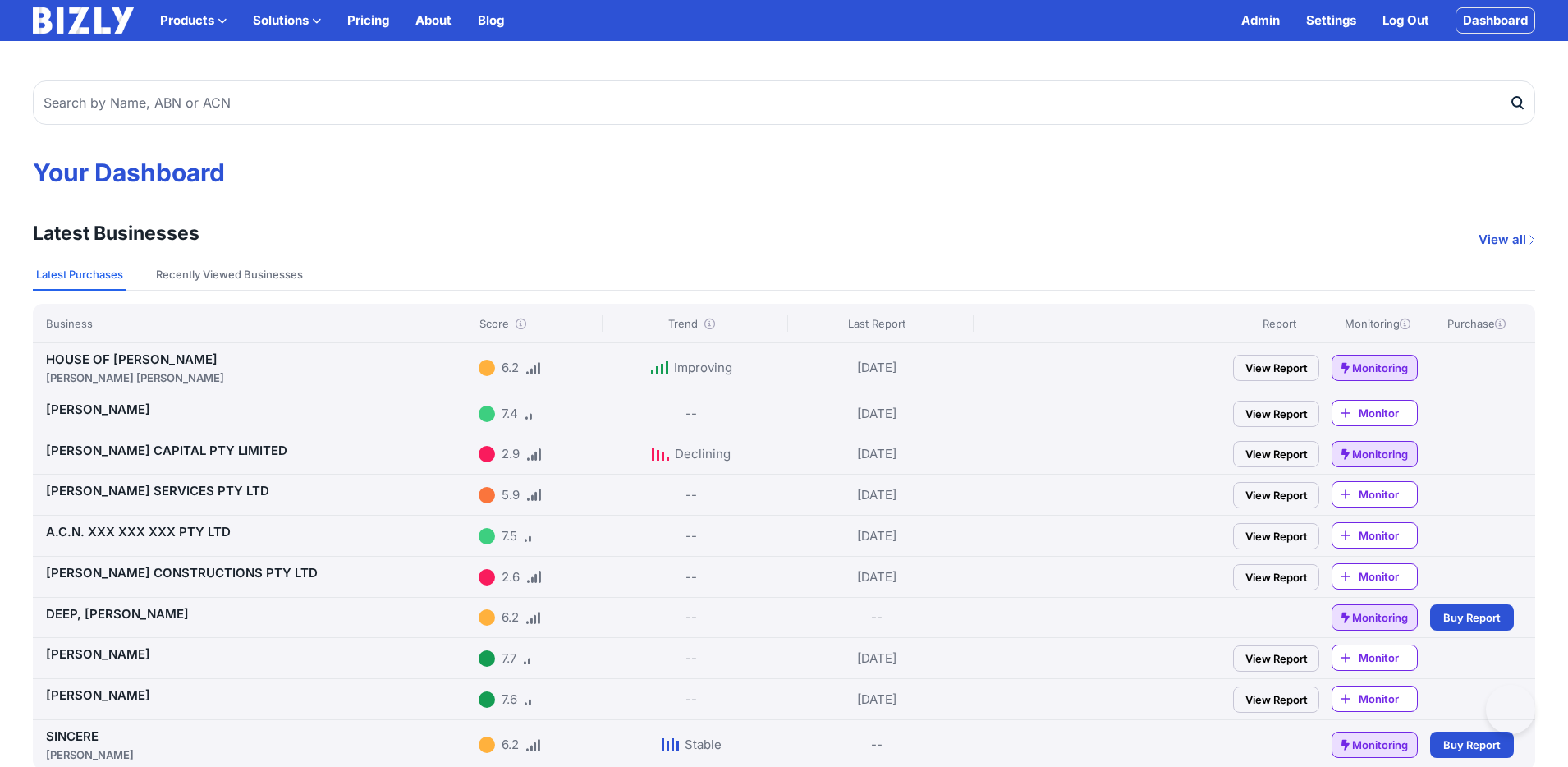
click at [304, 23] on button "Solutions" at bounding box center [287, 20] width 69 height 20
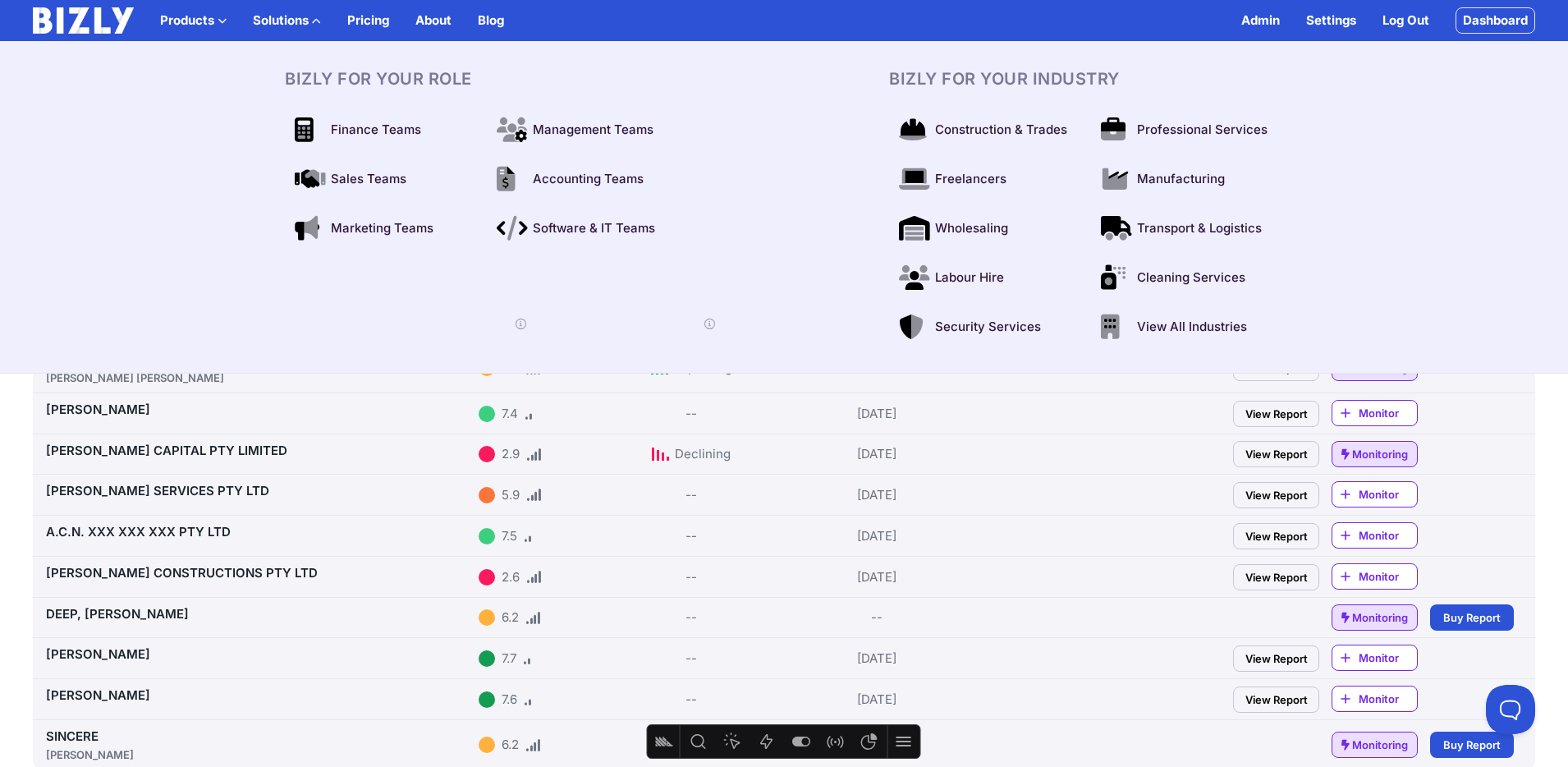
click at [1325, 20] on link "Settings" at bounding box center [1331, 20] width 50 height 20
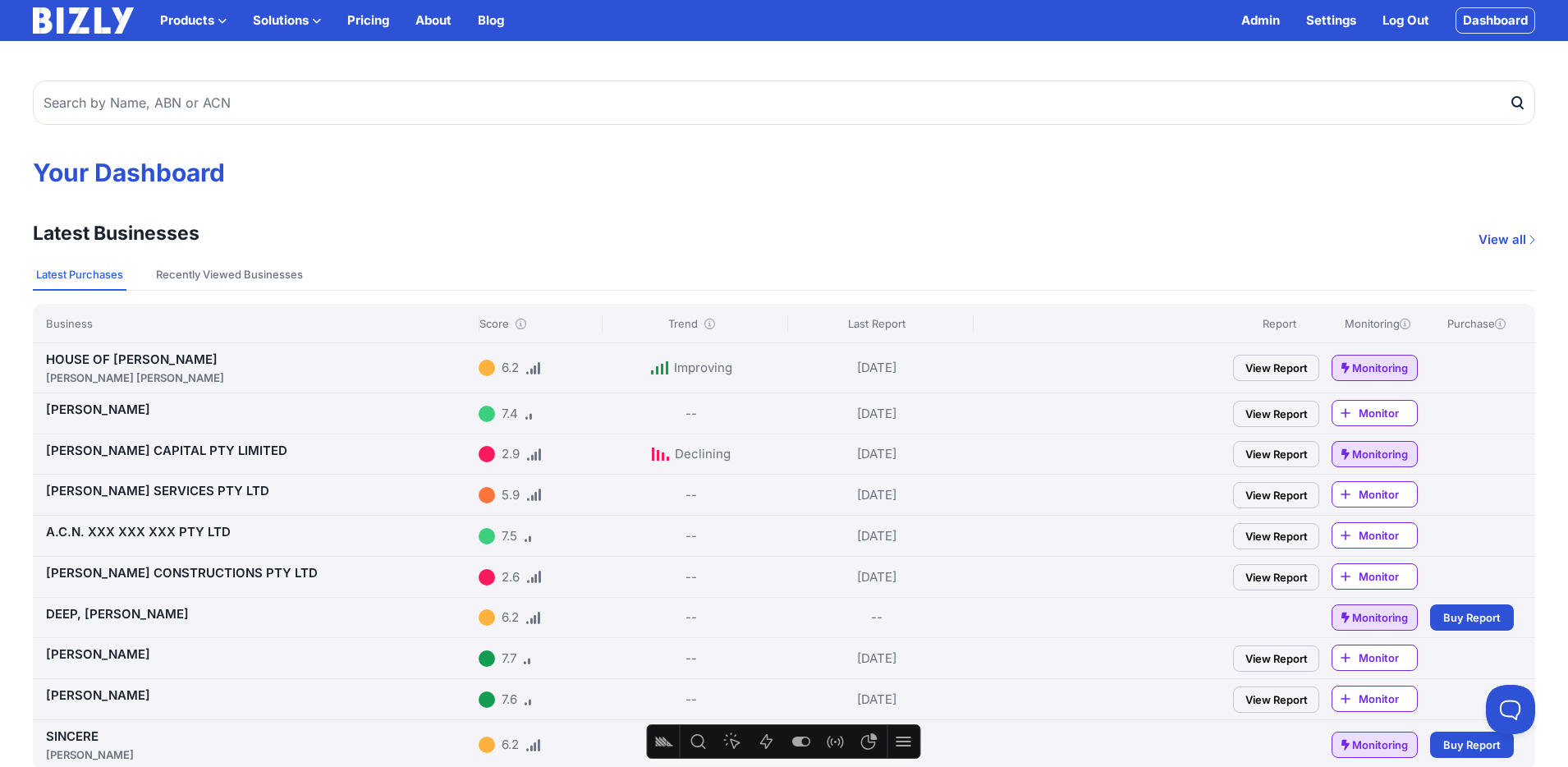
scroll to position [4, 0]
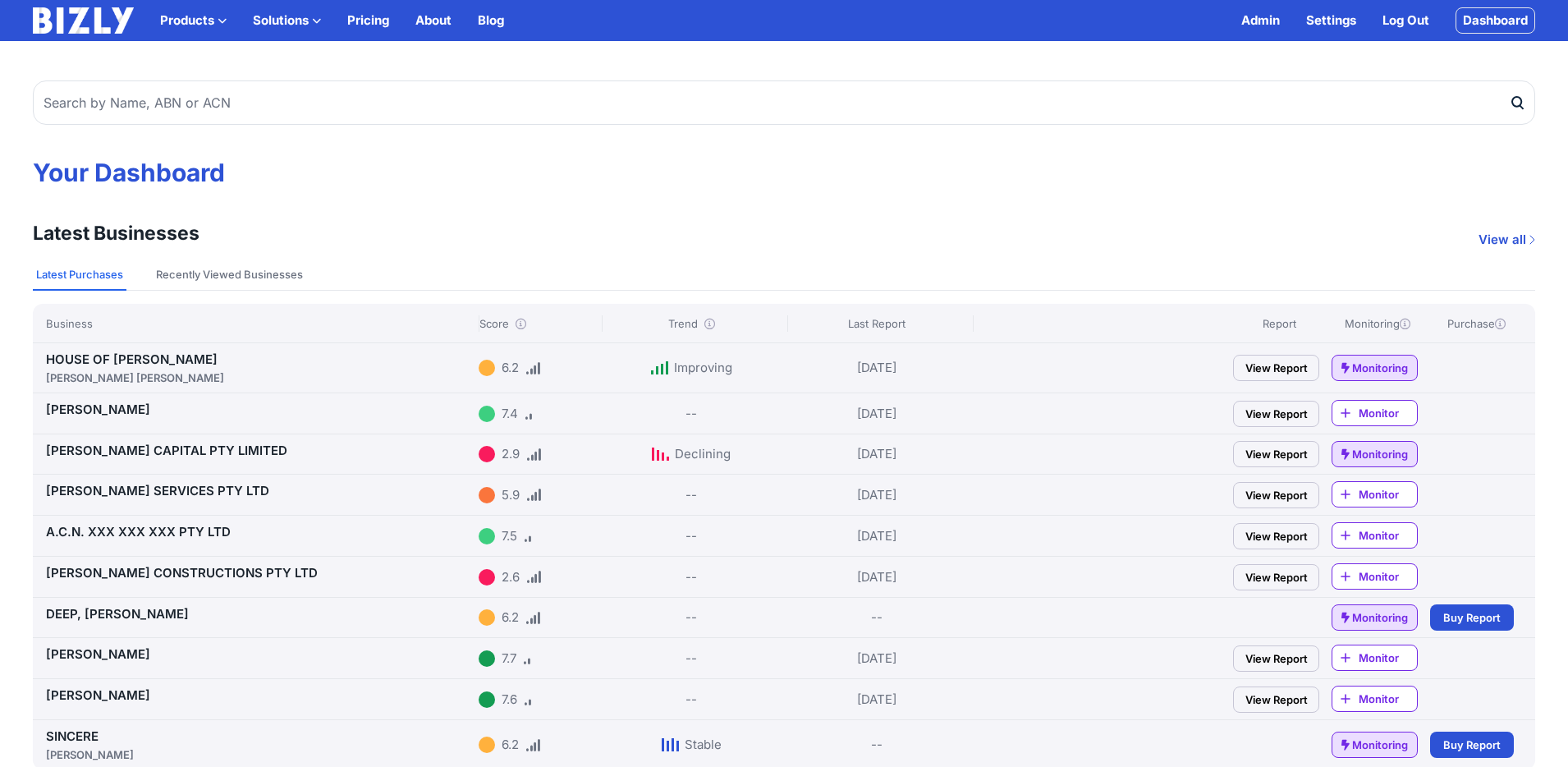
click at [286, 24] on button "Solutions" at bounding box center [287, 20] width 69 height 20
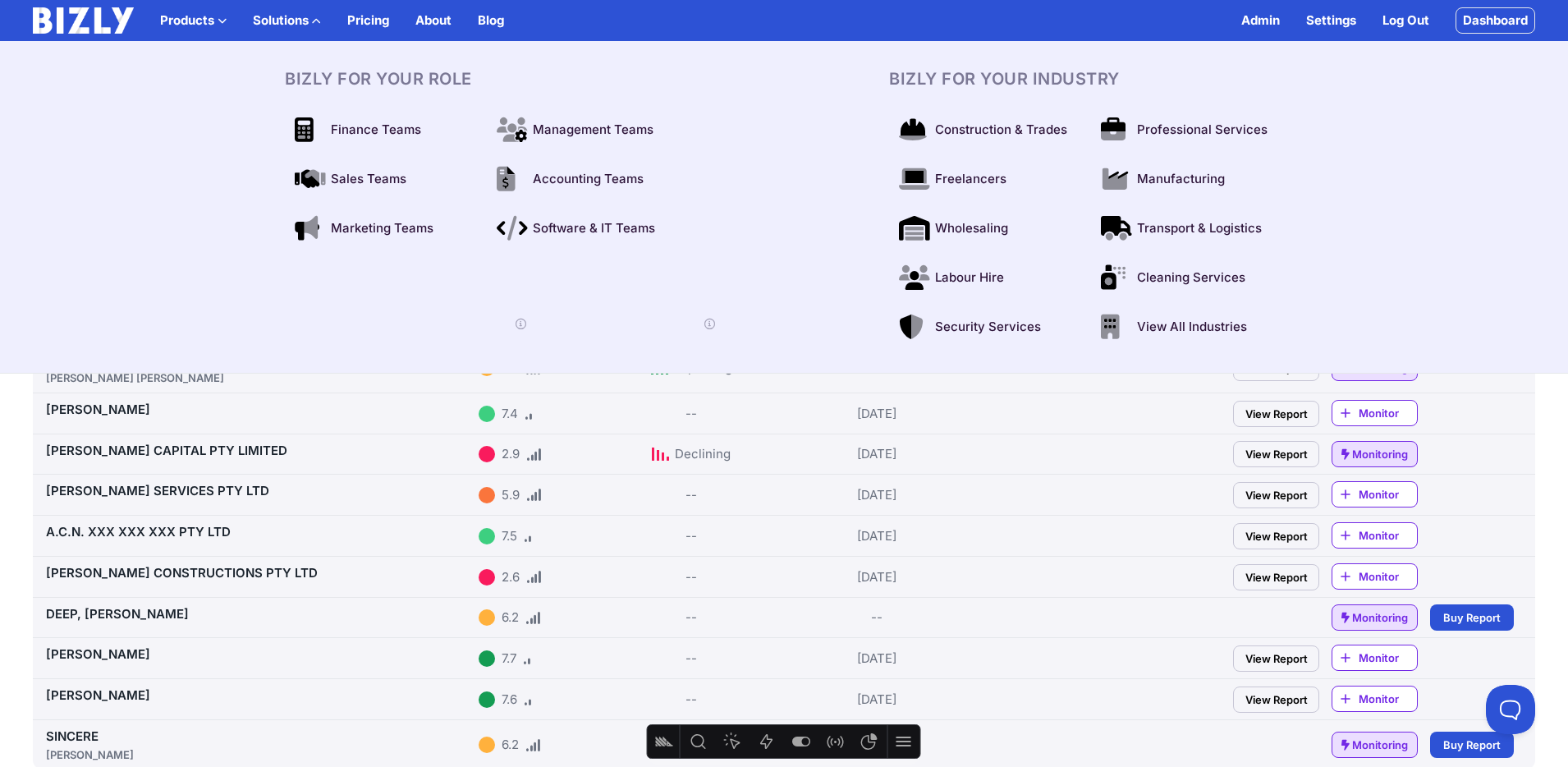
drag, startPoint x: 299, startPoint y: 17, endPoint x: 248, endPoint y: 16, distance: 51.0
click at [295, 17] on button "Solutions" at bounding box center [287, 20] width 69 height 20
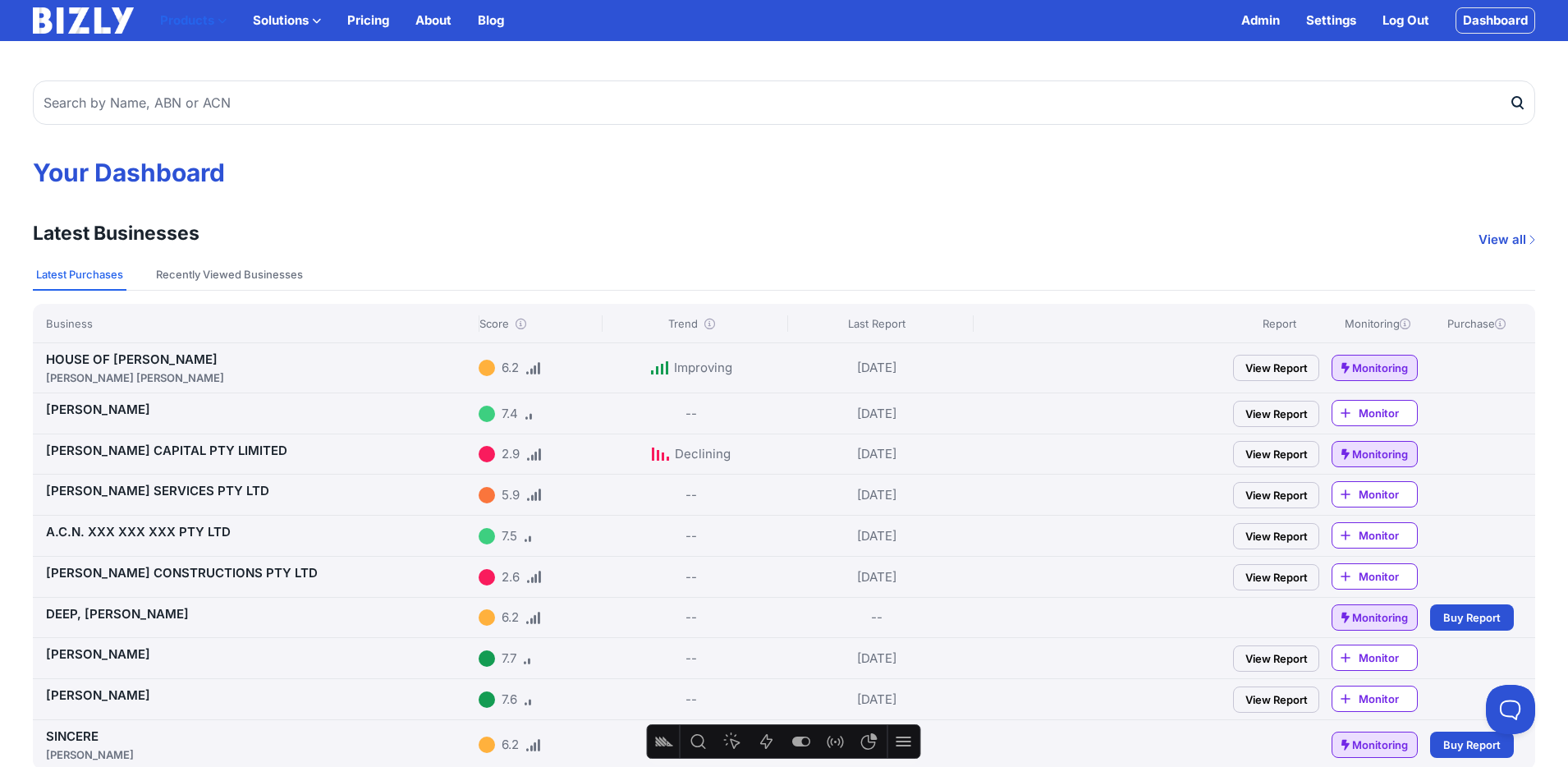
click at [216, 17] on button "Products" at bounding box center [193, 20] width 67 height 20
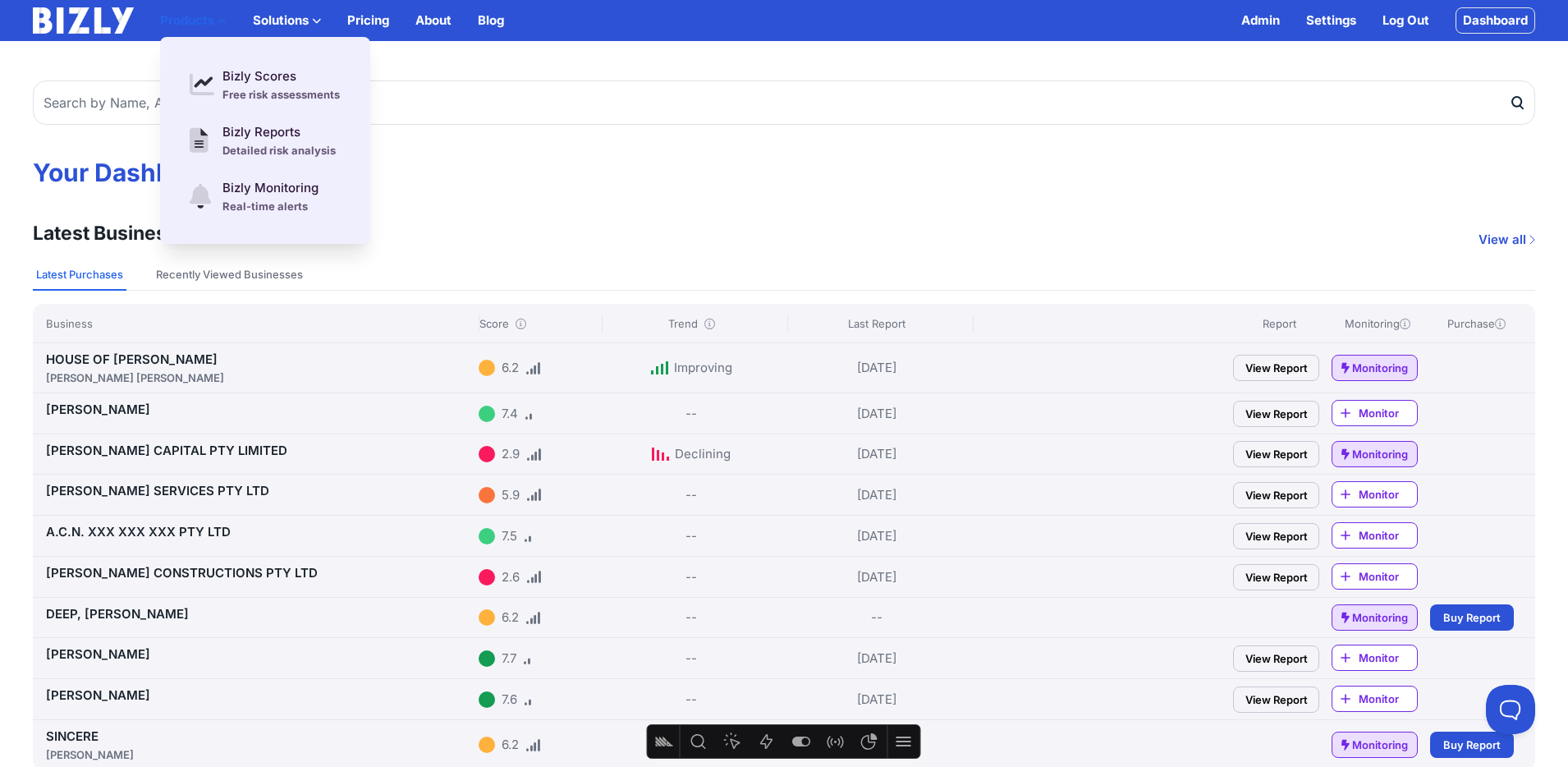
click at [216, 18] on button "Products" at bounding box center [193, 20] width 67 height 20
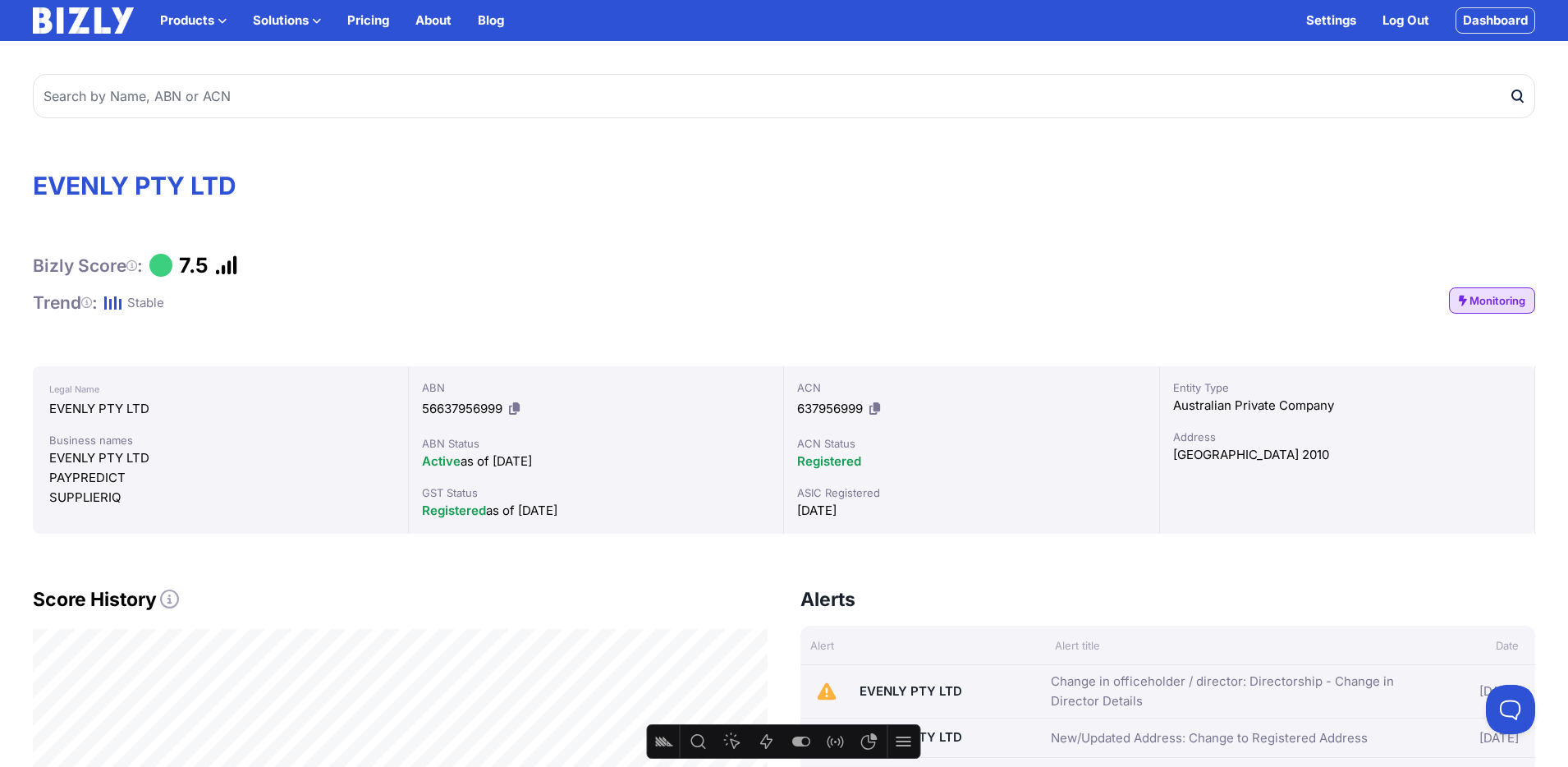
click at [65, 15] on img at bounding box center [84, 21] width 101 height 27
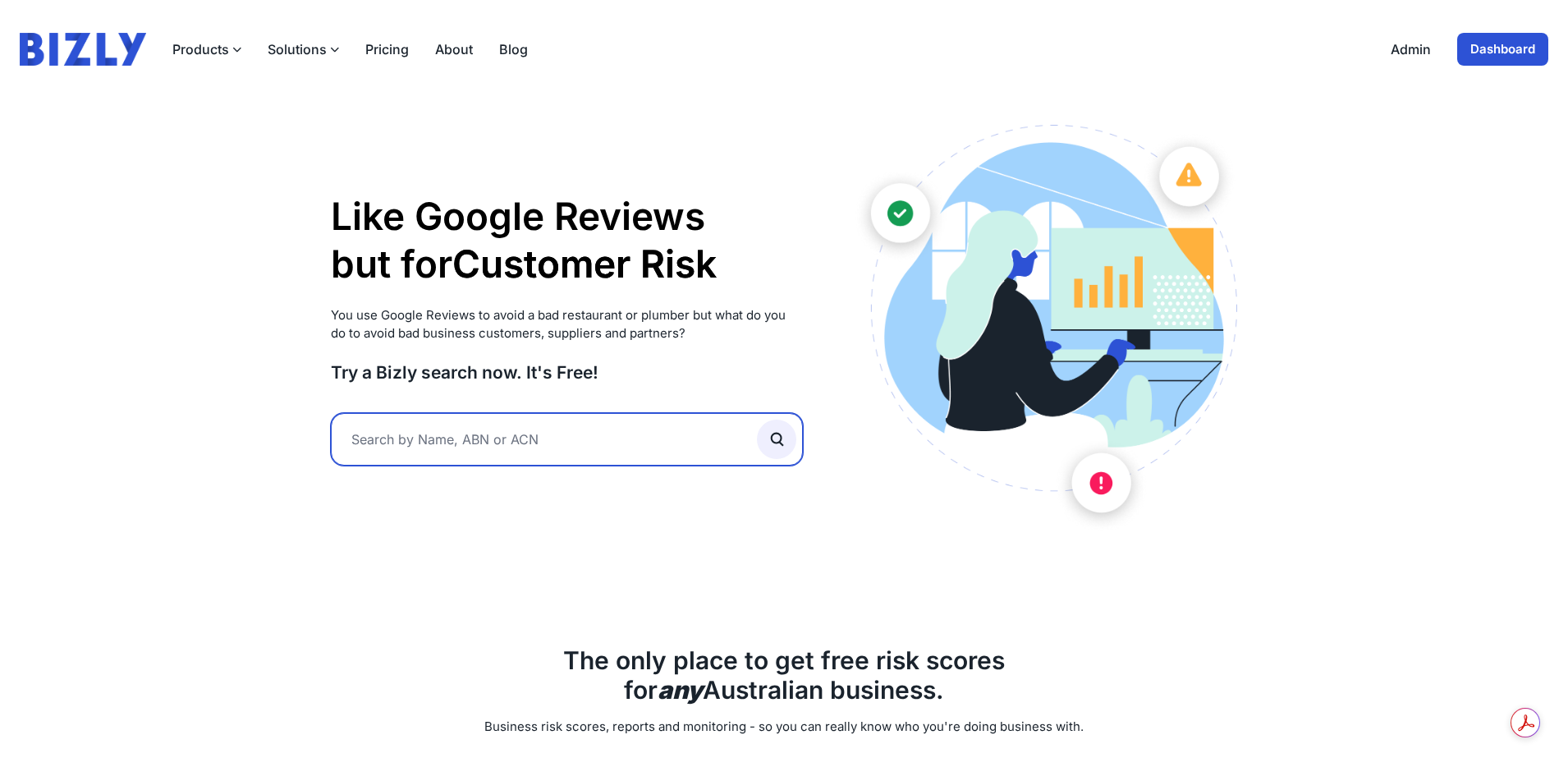
click at [474, 450] on input "text" at bounding box center [567, 439] width 472 height 52
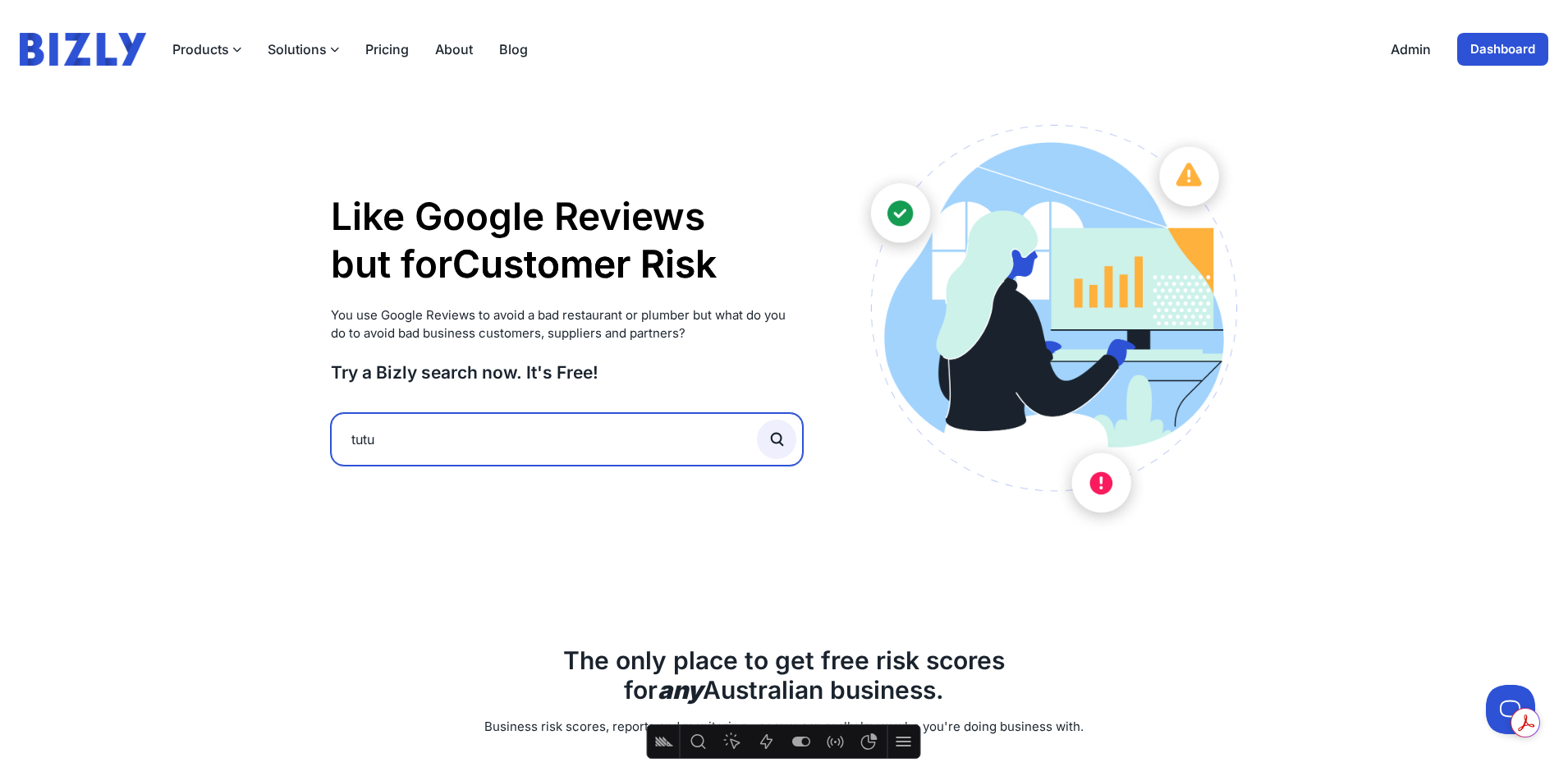
type input "tutu"
click at [757, 420] on button "submit" at bounding box center [776, 439] width 39 height 39
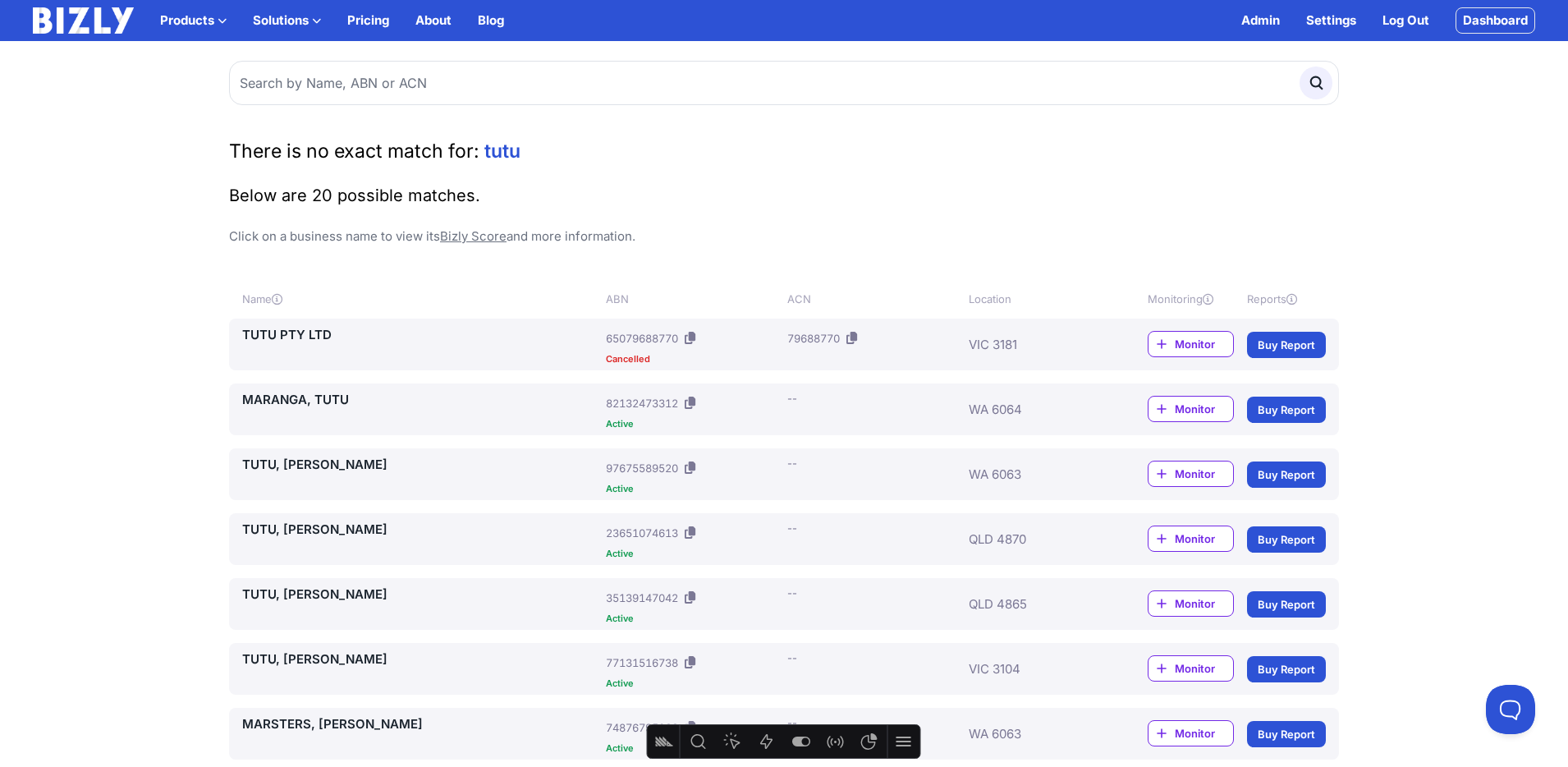
click at [1283, 344] on link "Buy Report" at bounding box center [1286, 345] width 79 height 27
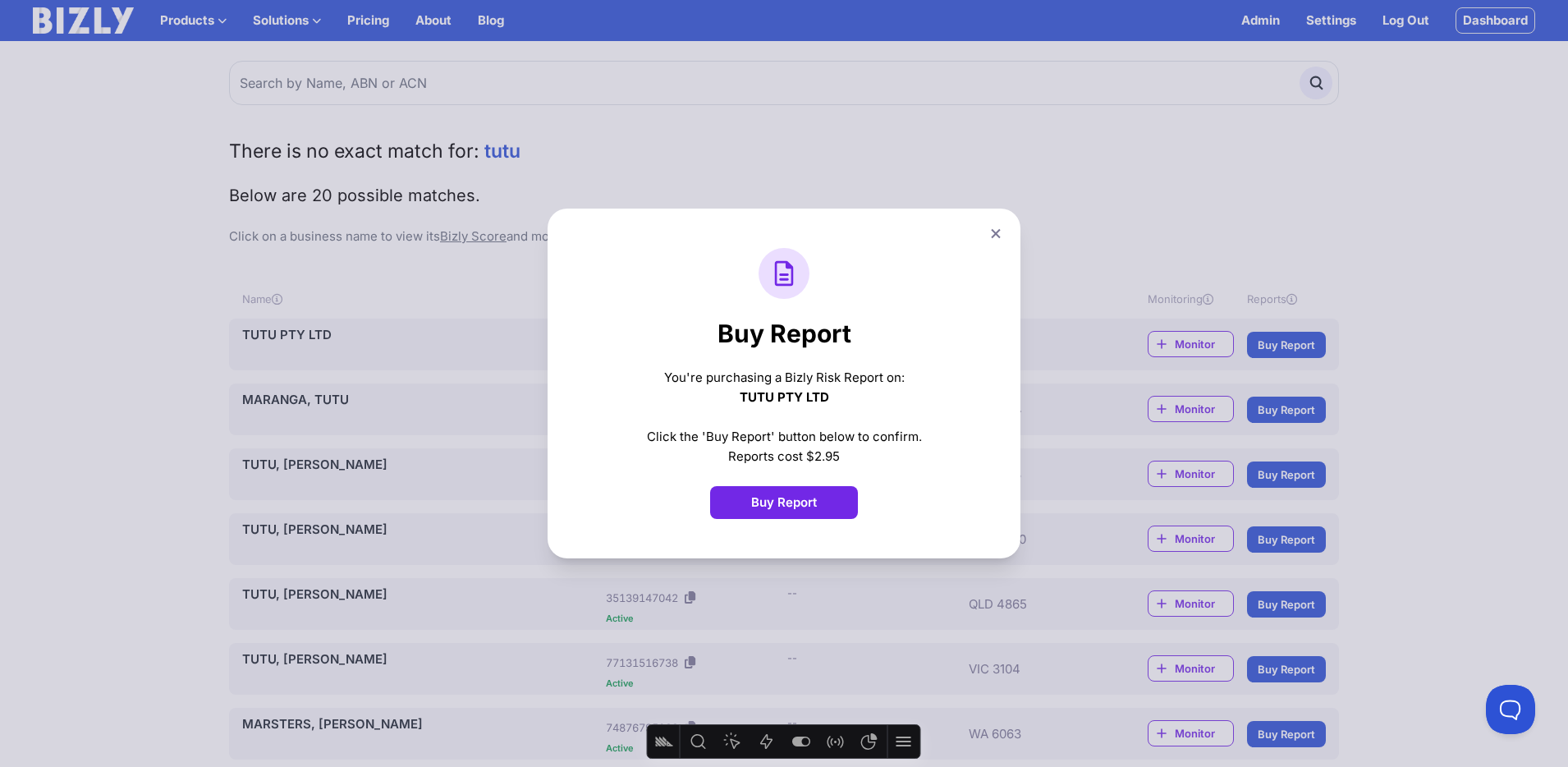
click at [776, 495] on button "Buy Report" at bounding box center [784, 502] width 147 height 33
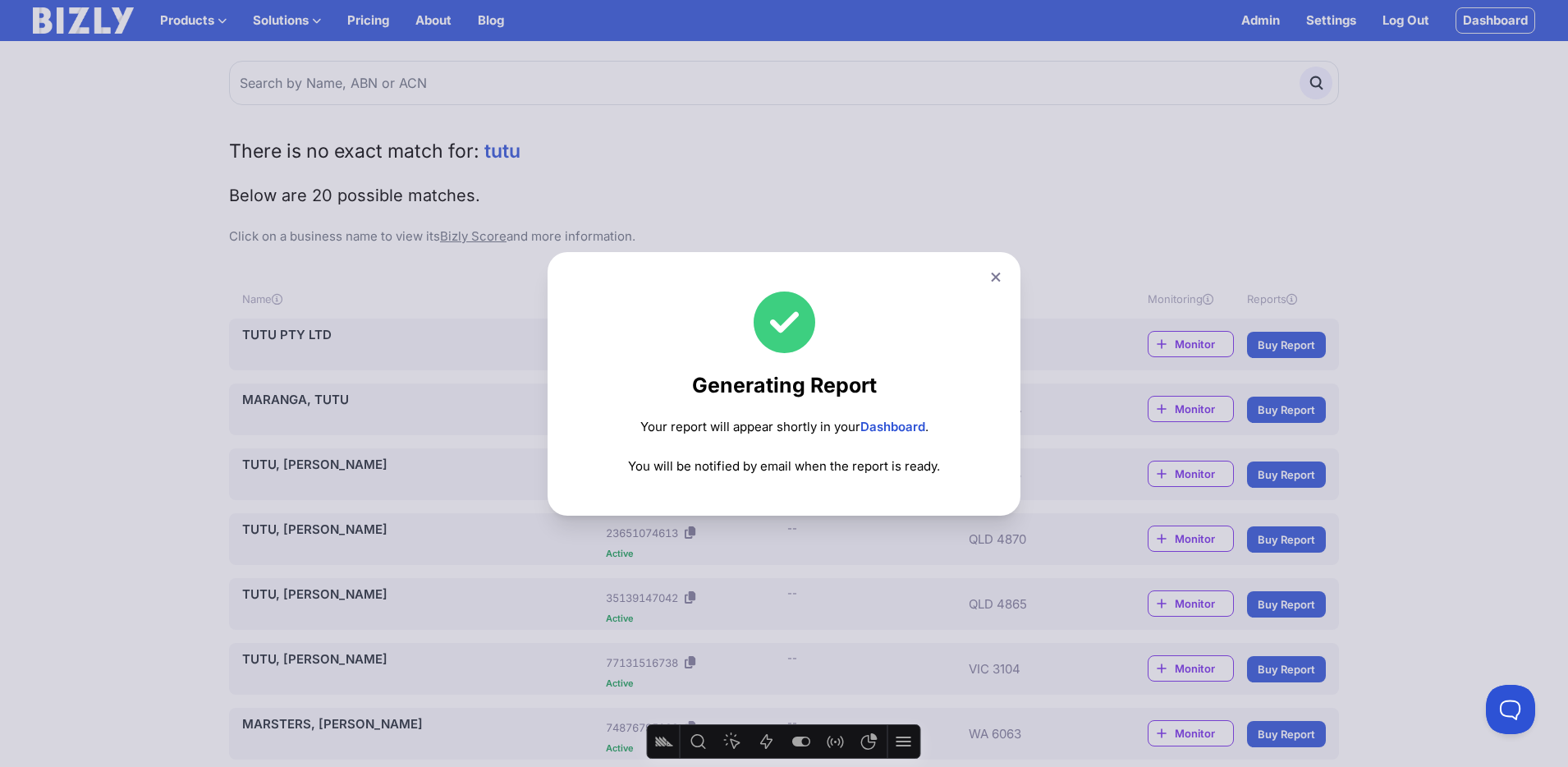
scroll to position [7, 0]
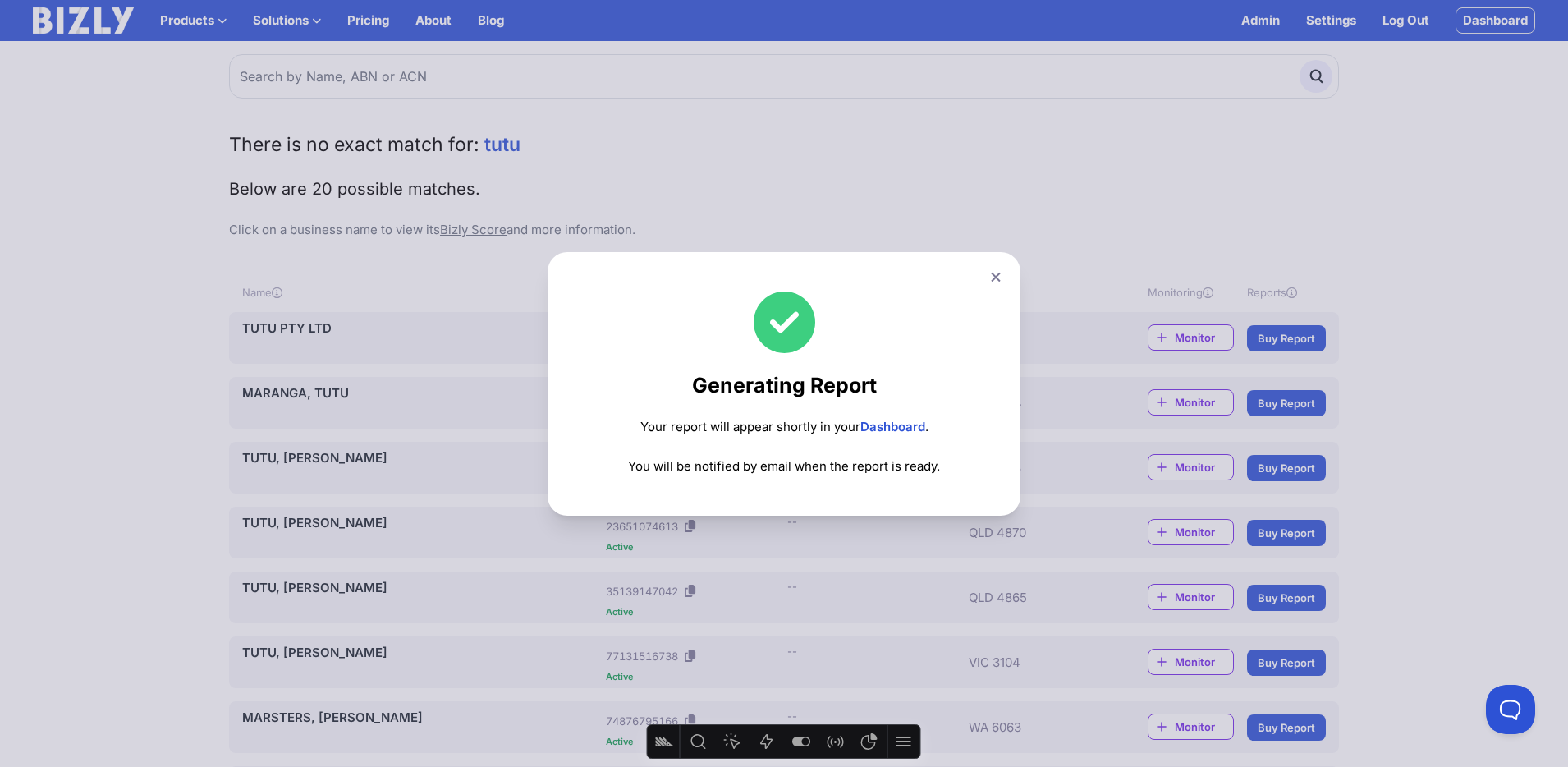
click at [907, 429] on link "Dashboard" at bounding box center [892, 426] width 65 height 15
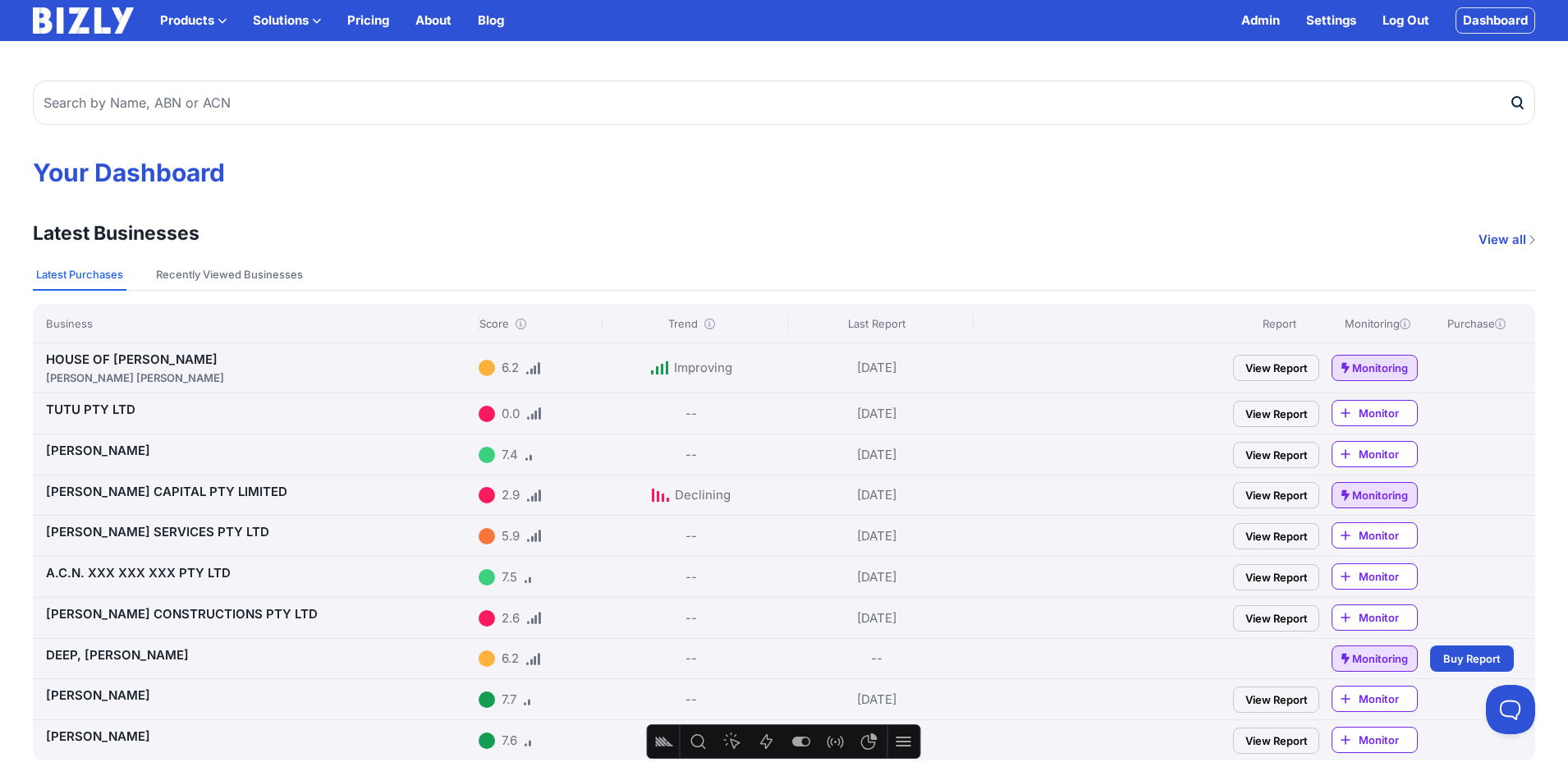
click at [1242, 419] on link "View Report" at bounding box center [1276, 414] width 87 height 27
click at [1275, 412] on link "View Report" at bounding box center [1276, 414] width 87 height 27
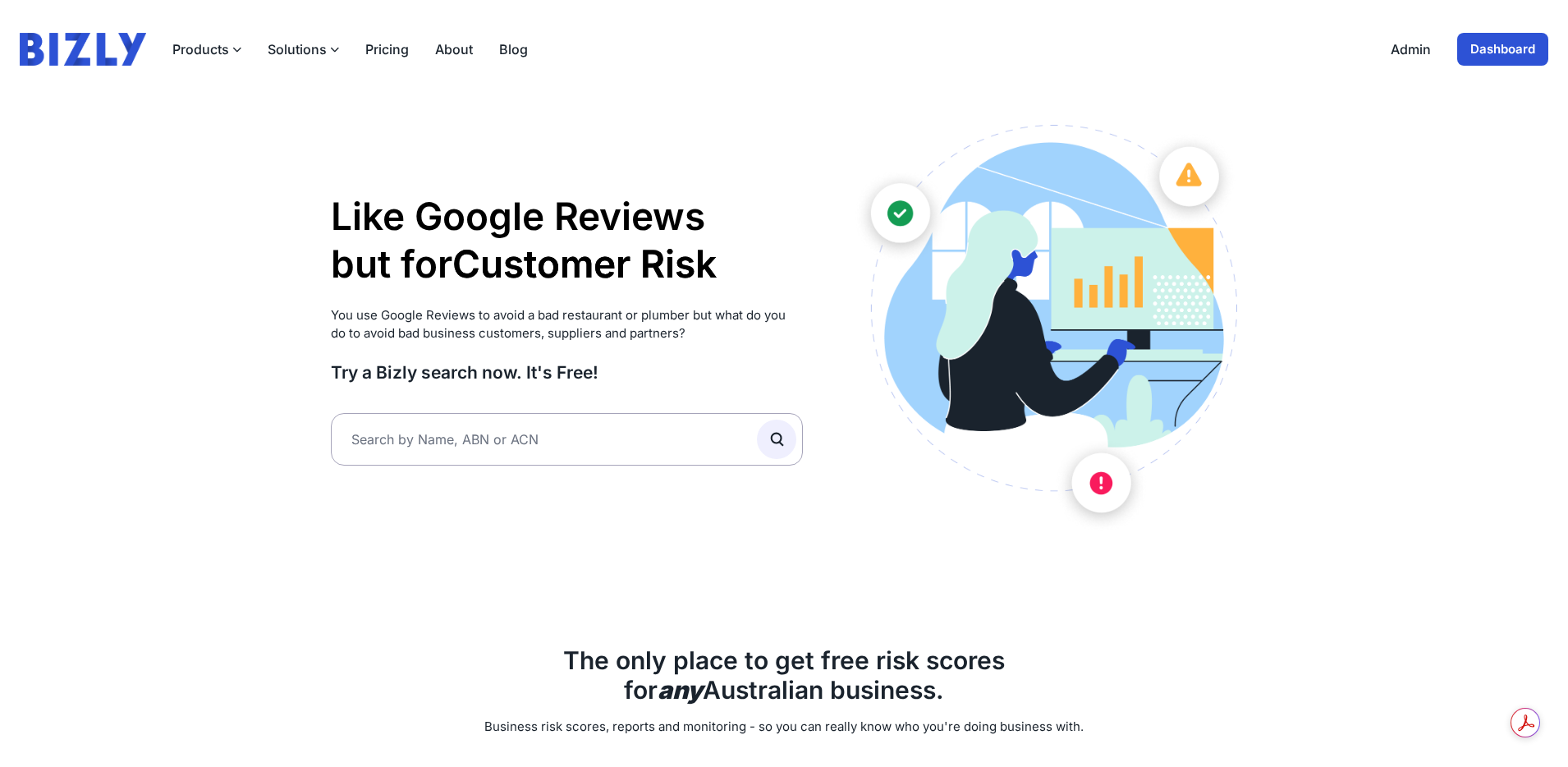
click at [1517, 49] on link "Dashboard" at bounding box center [1503, 49] width 91 height 33
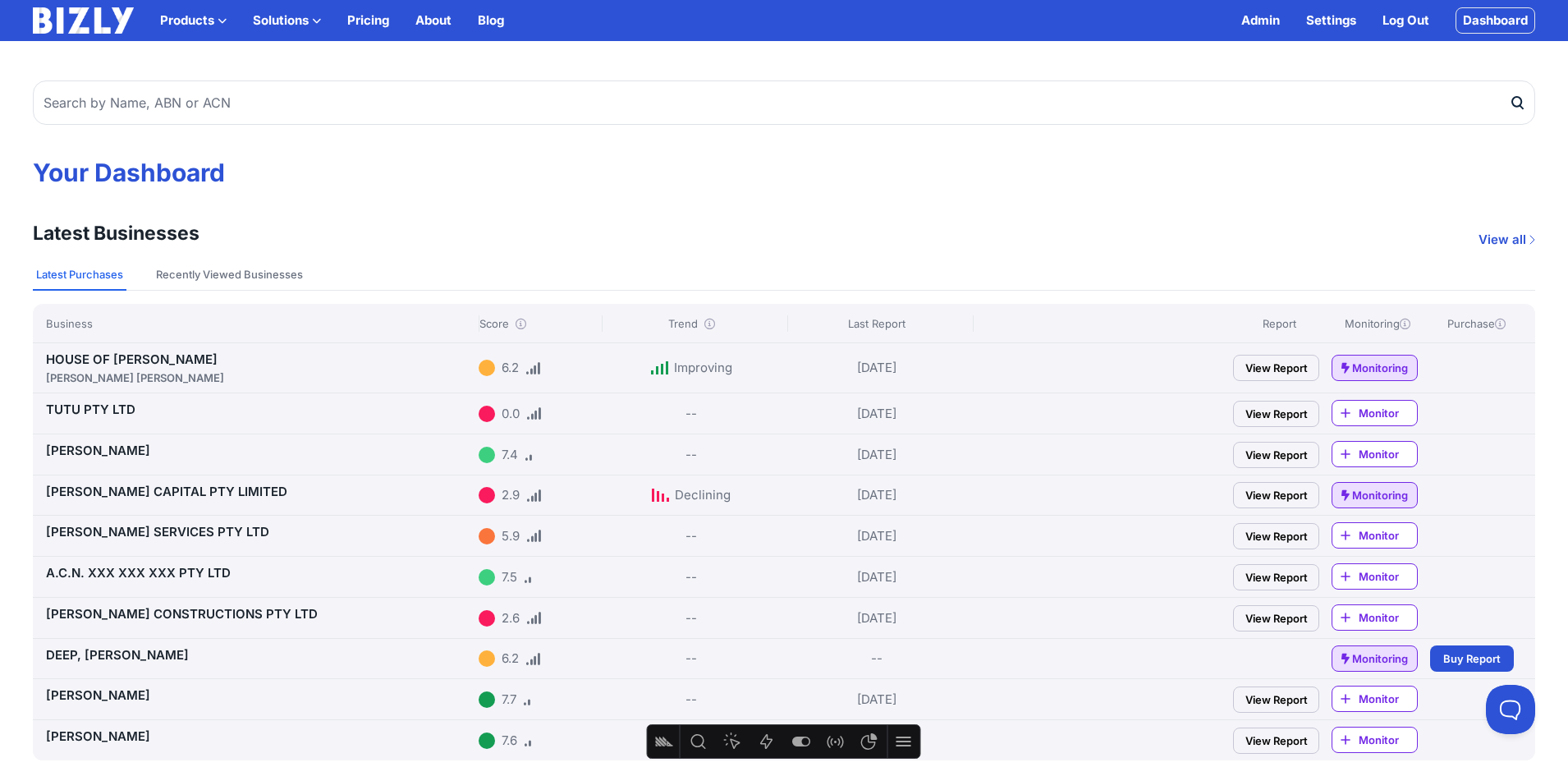
click at [1278, 418] on link "View Report" at bounding box center [1276, 414] width 87 height 27
click at [1295, 411] on link "View Report" at bounding box center [1276, 414] width 87 height 27
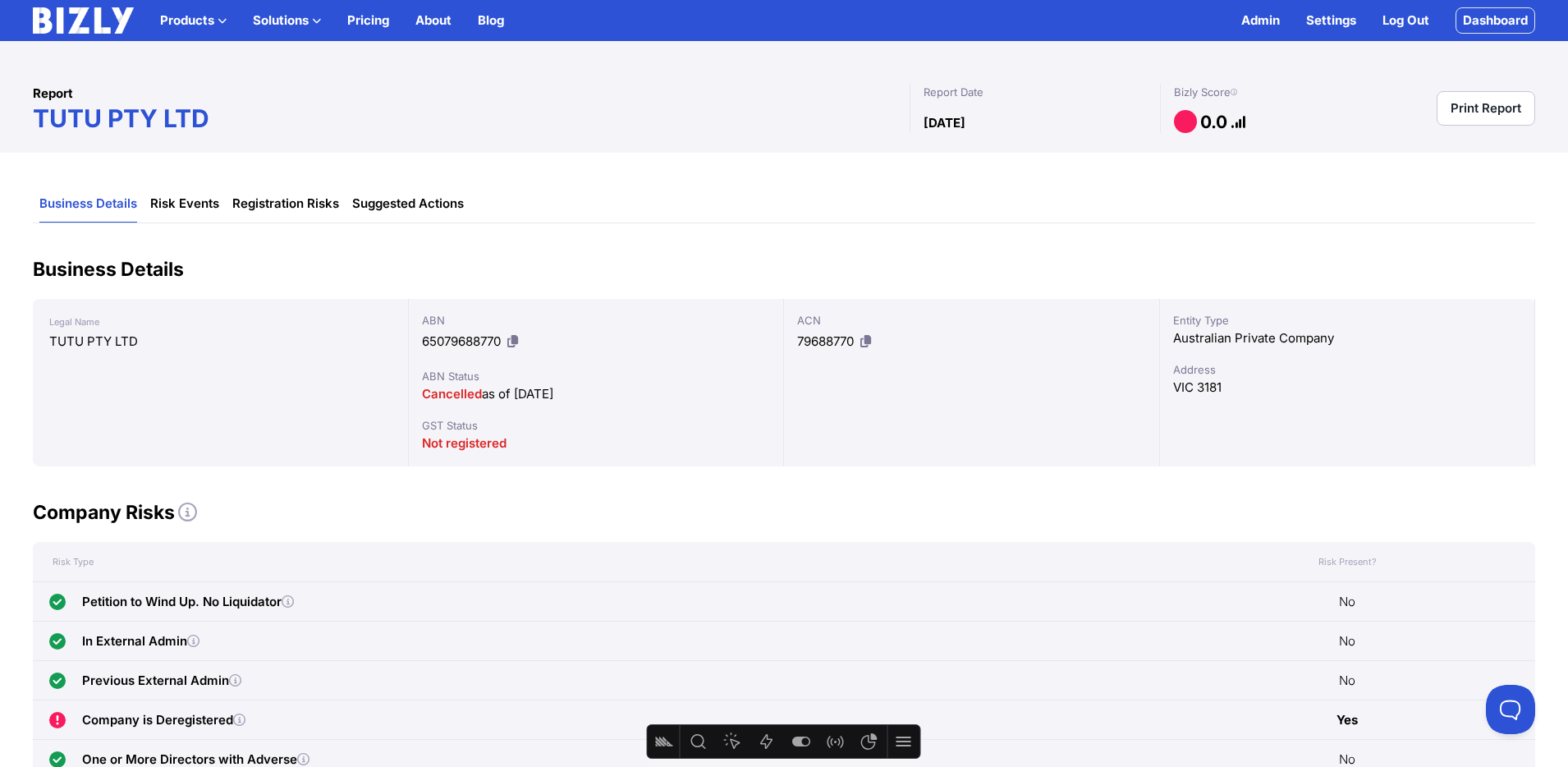
click at [1344, 14] on link "Settings" at bounding box center [1331, 20] width 50 height 20
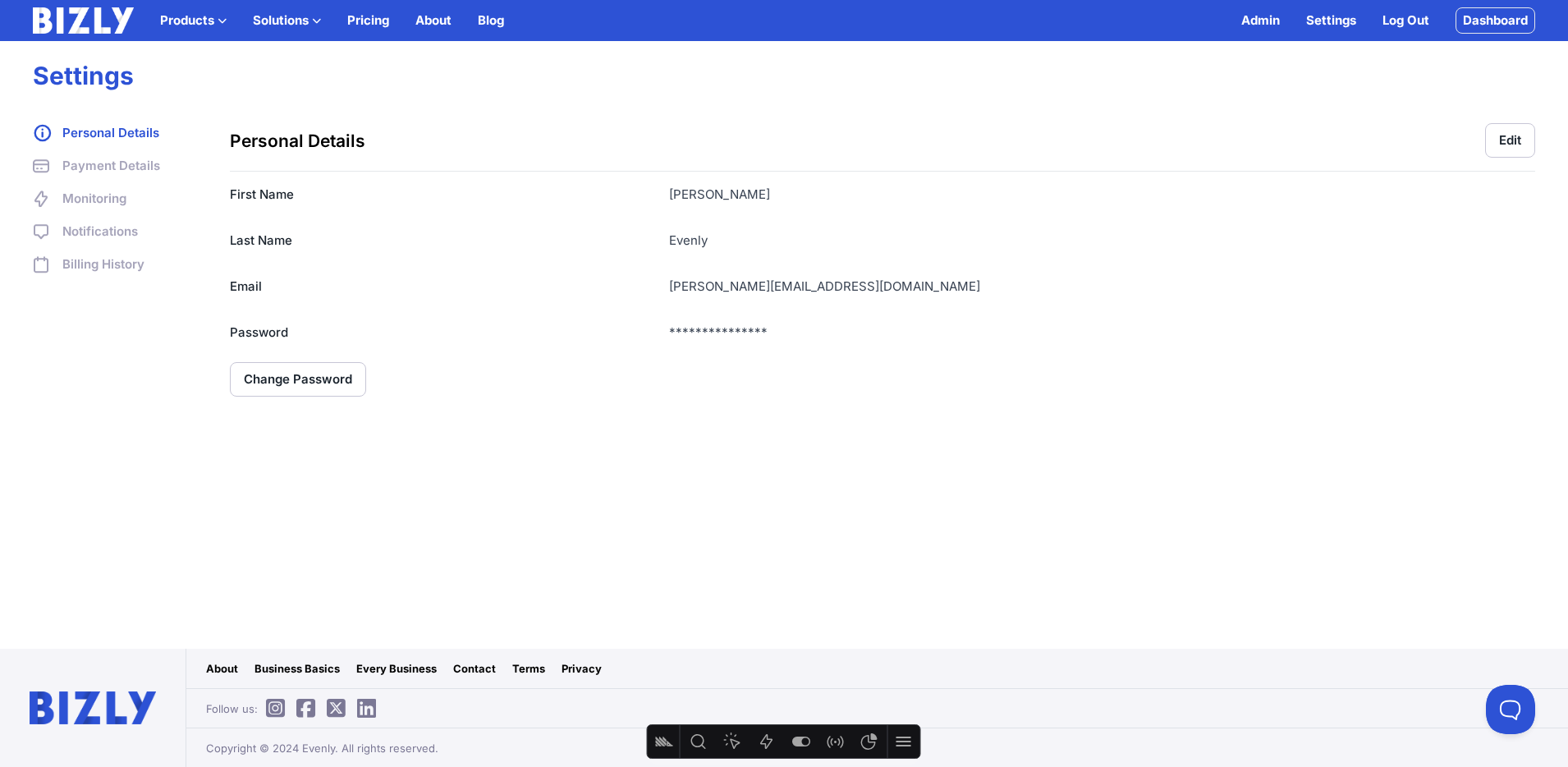
click at [304, 21] on button "Solutions" at bounding box center [287, 20] width 69 height 20
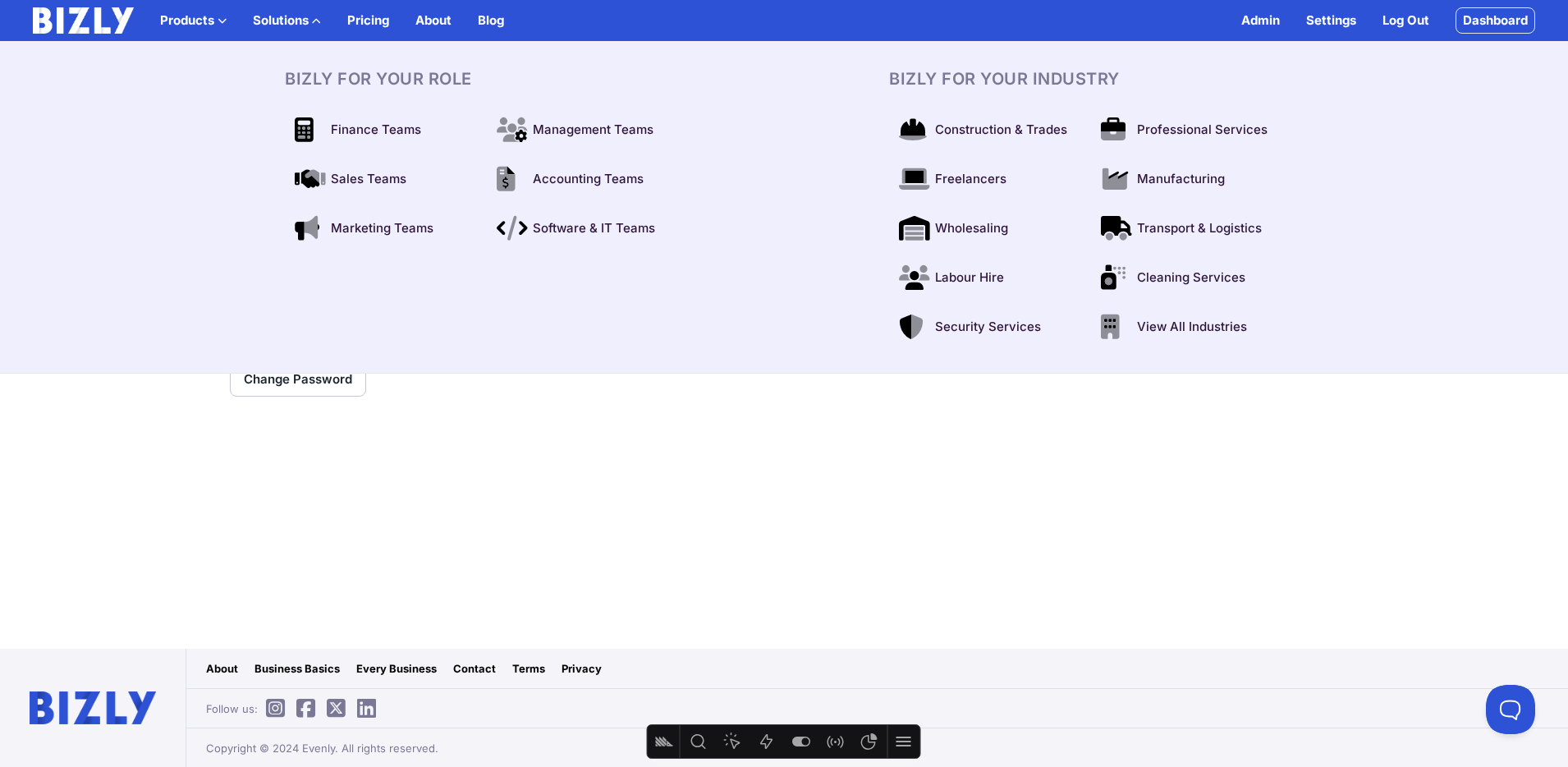
click at [306, 19] on button "Solutions" at bounding box center [287, 20] width 69 height 20
